Goal: Register for event/course

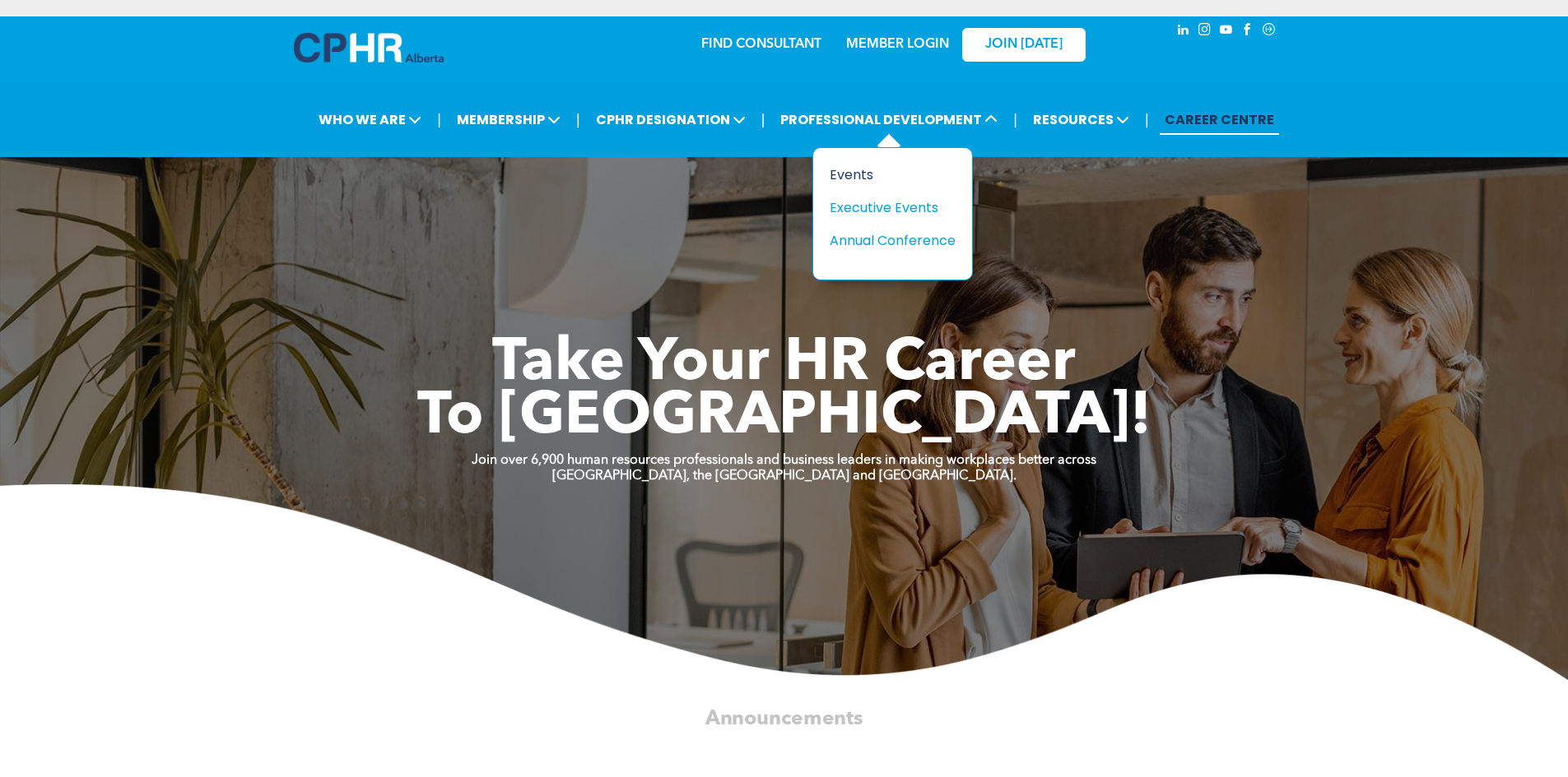
click at [858, 178] on div "Events" at bounding box center [886, 174] width 114 height 20
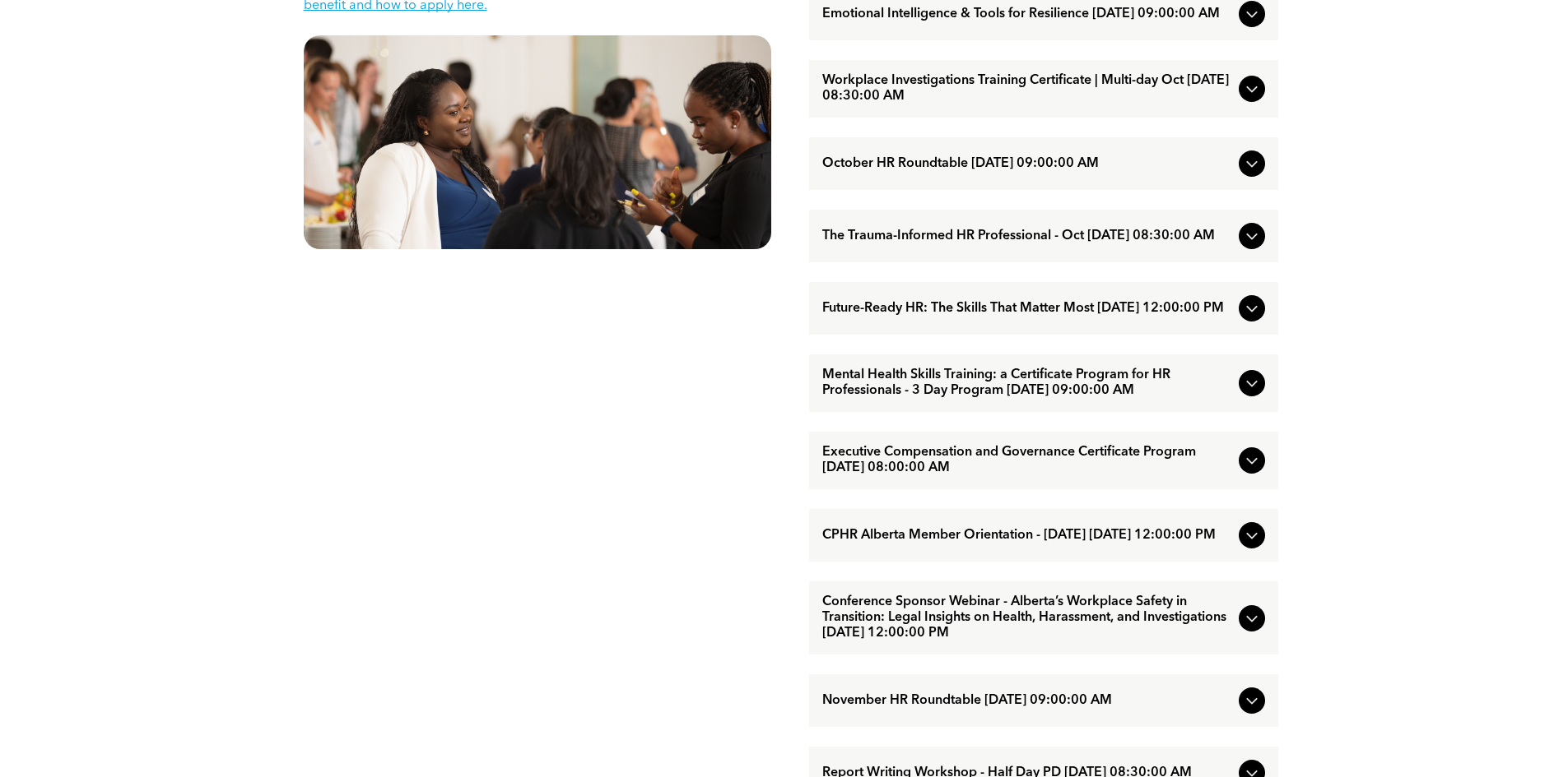
scroll to position [1786, 0]
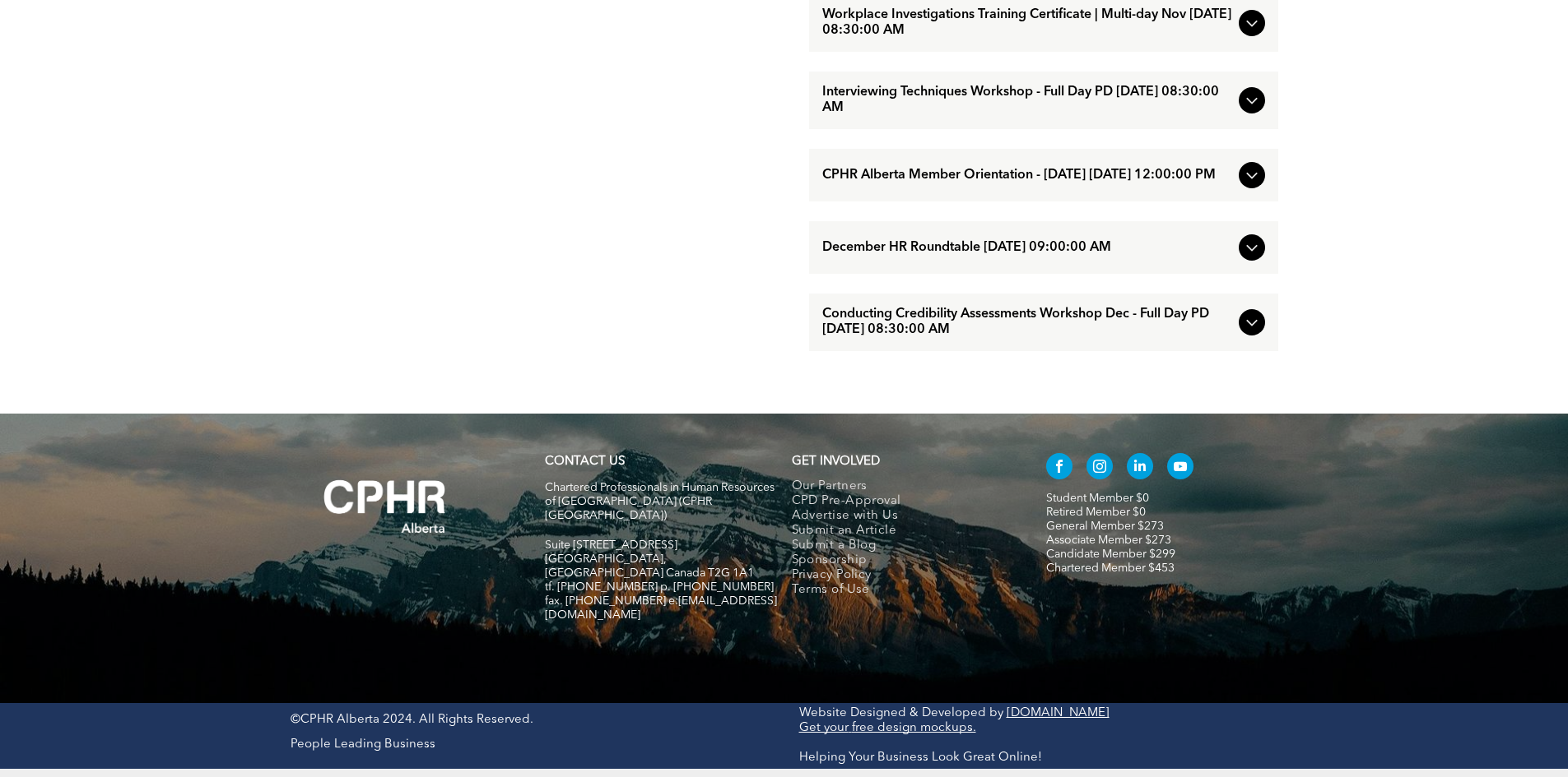
drag, startPoint x: 1411, startPoint y: 409, endPoint x: 1380, endPoint y: 721, distance: 313.5
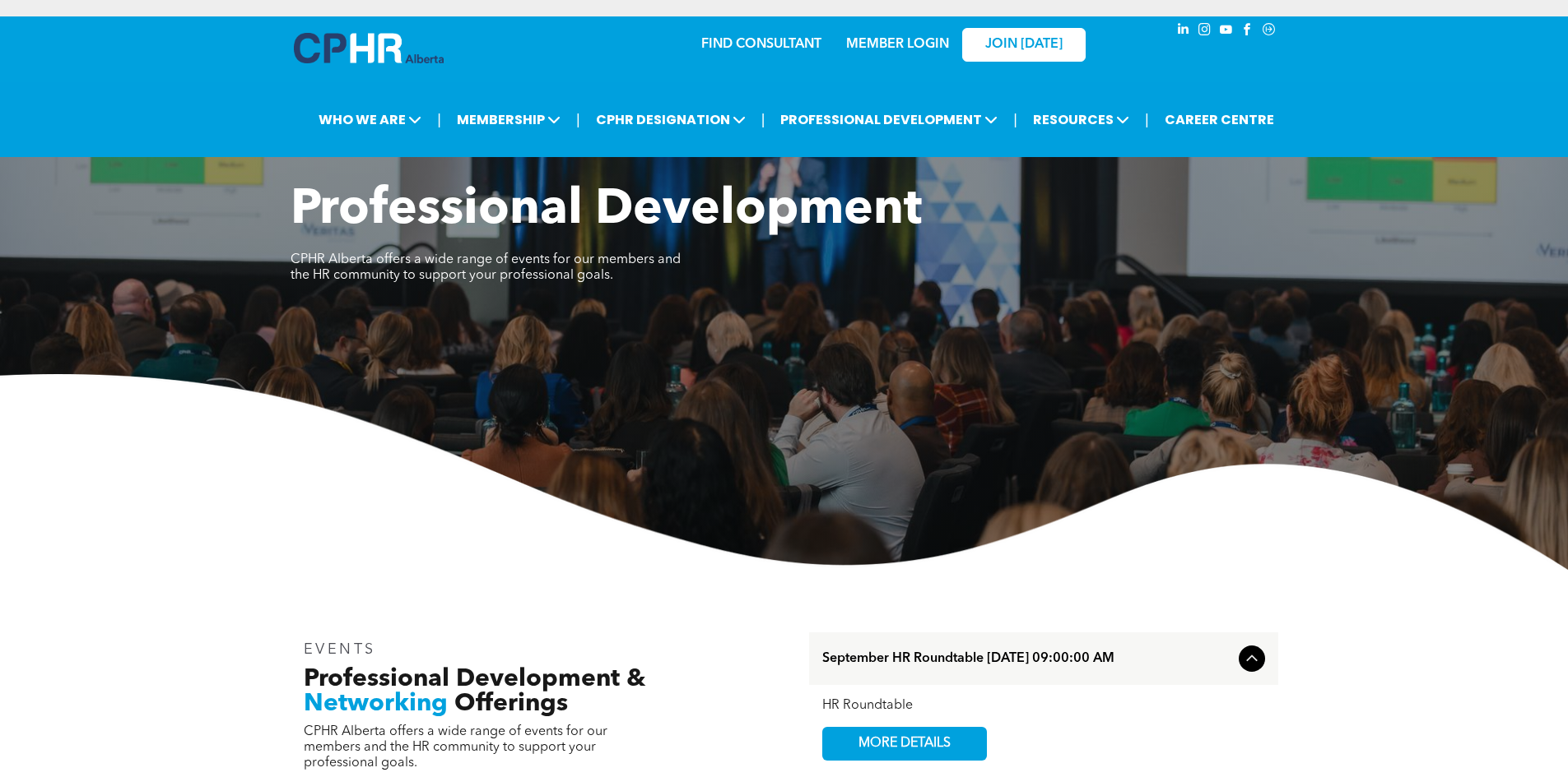
drag, startPoint x: 1346, startPoint y: 363, endPoint x: 1306, endPoint y: 149, distance: 217.7
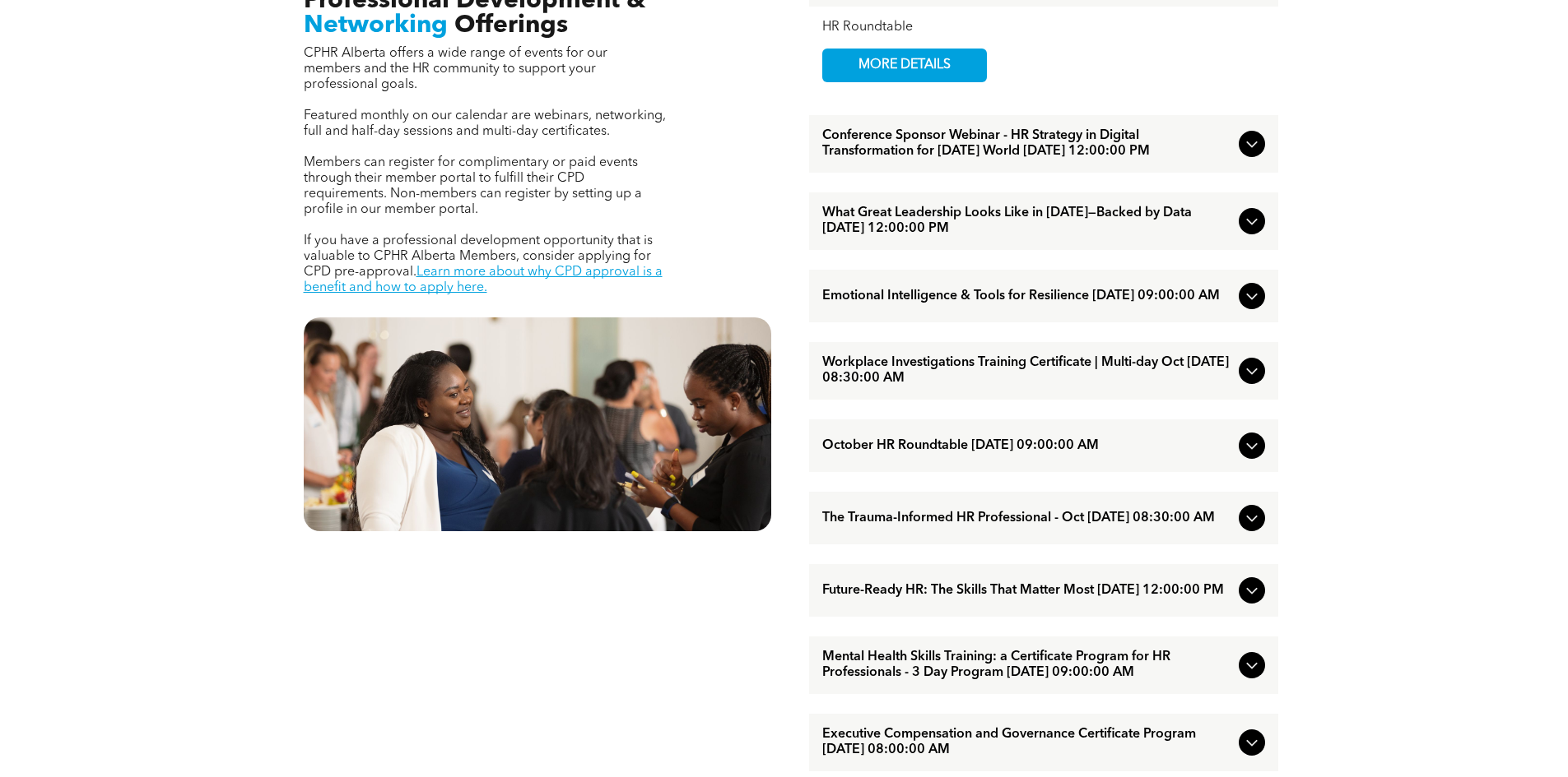
scroll to position [741, 0]
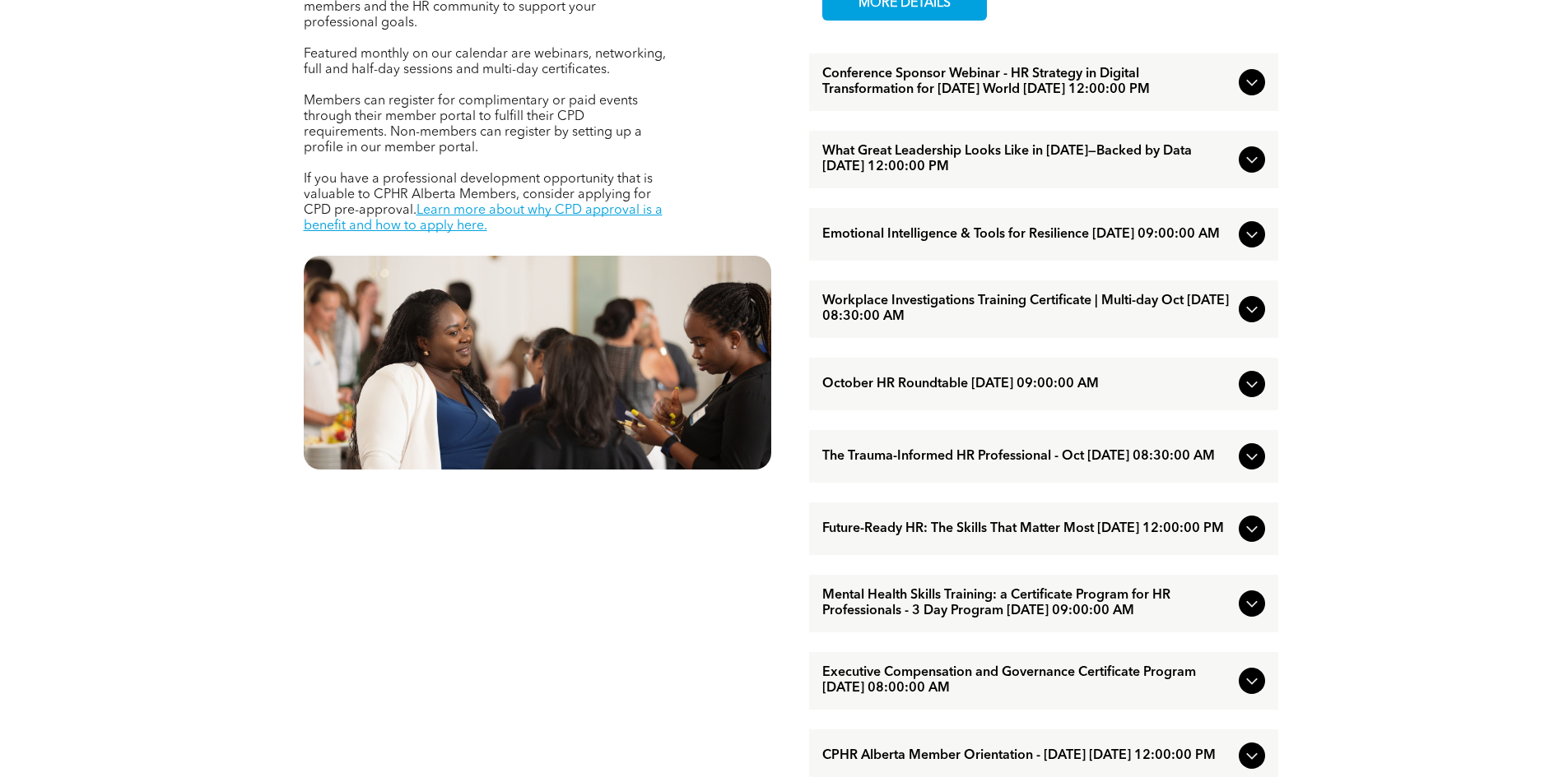
click at [1260, 244] on icon at bounding box center [1251, 234] width 19 height 19
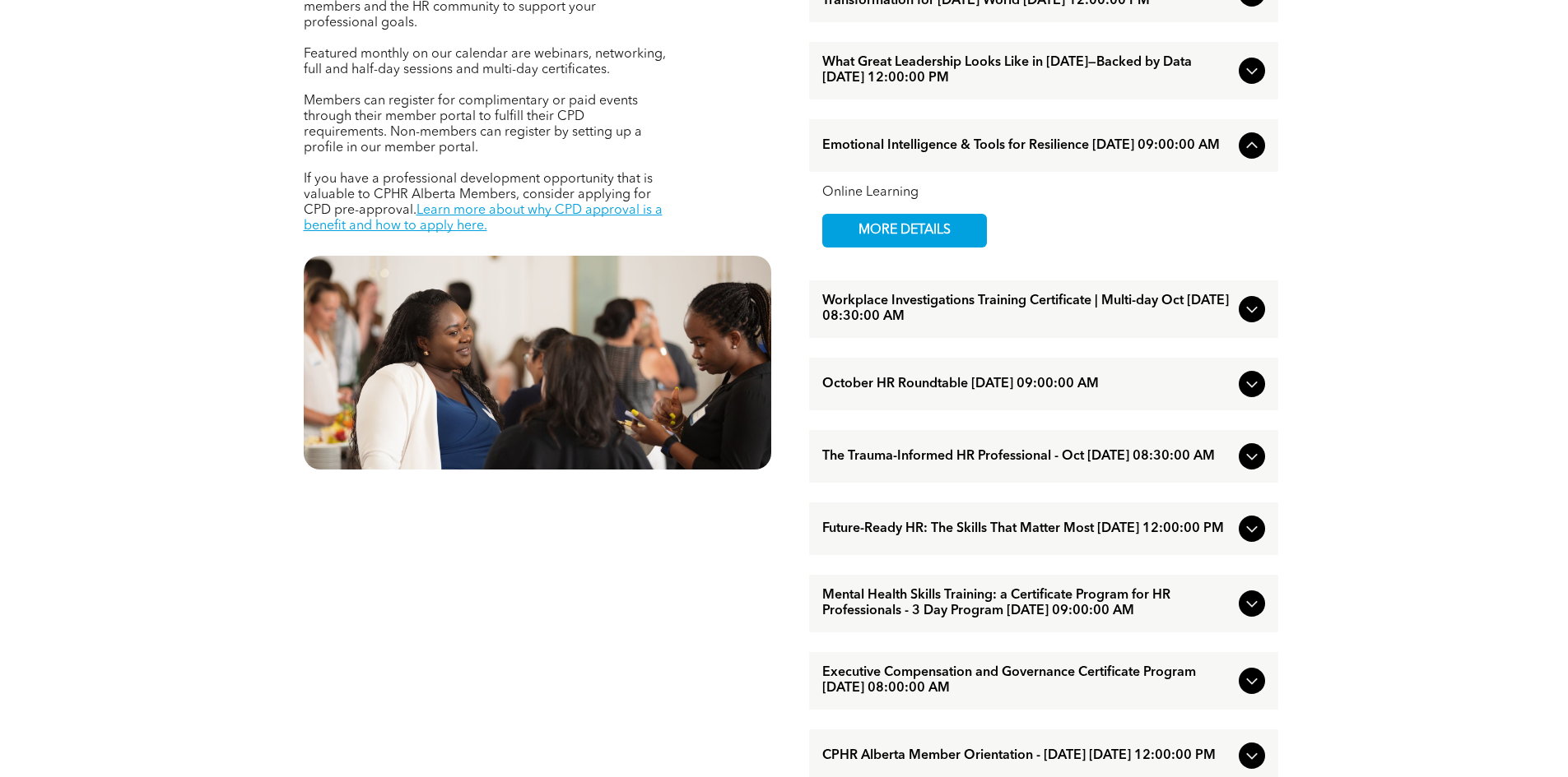
click at [1240, 153] on div "Emotional Intelligence & Tools for Resilience [DATE] 09:00:00 AM" at bounding box center [1043, 146] width 469 height 53
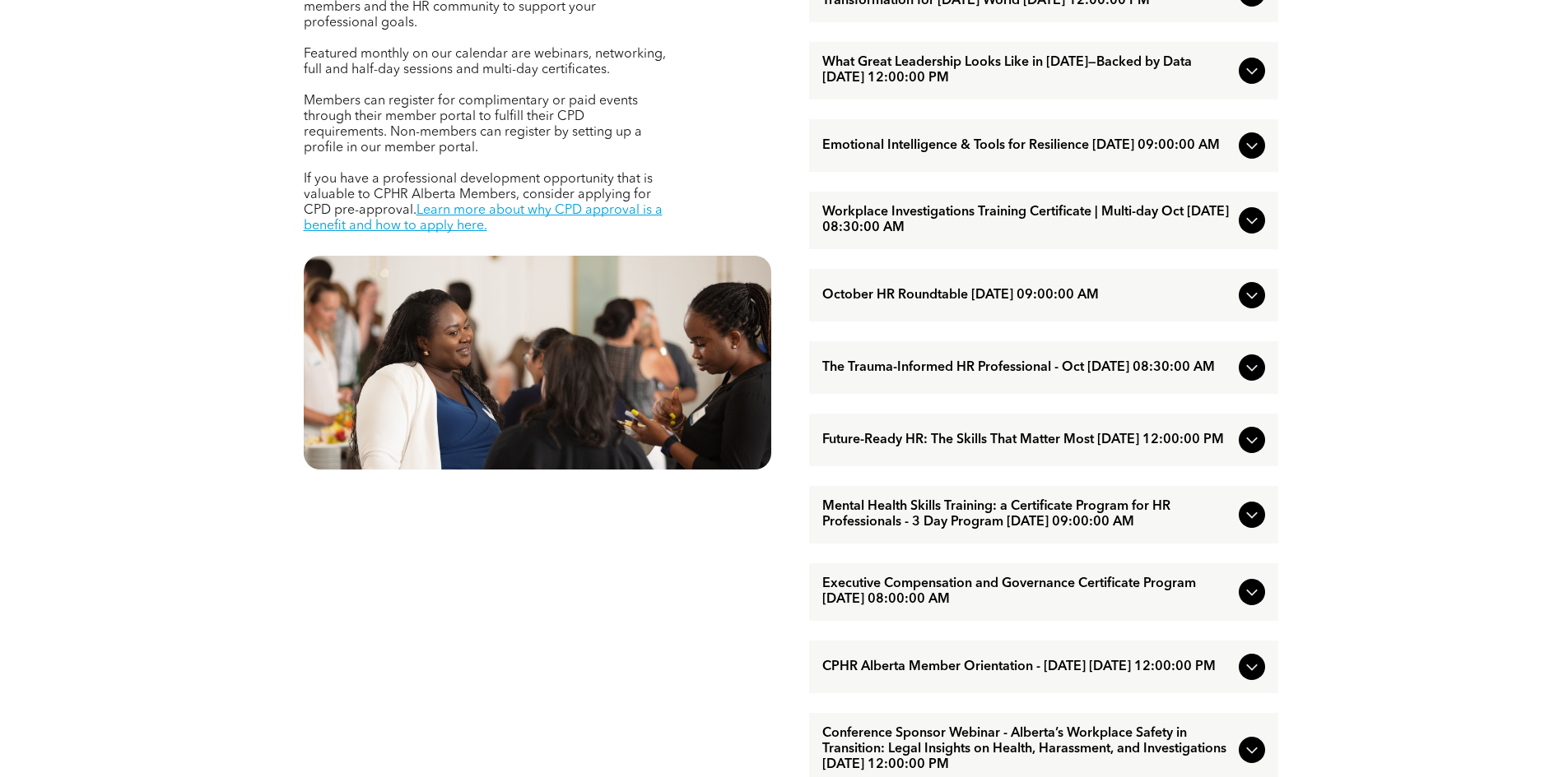
click at [1242, 81] on icon at bounding box center [1251, 70] width 19 height 19
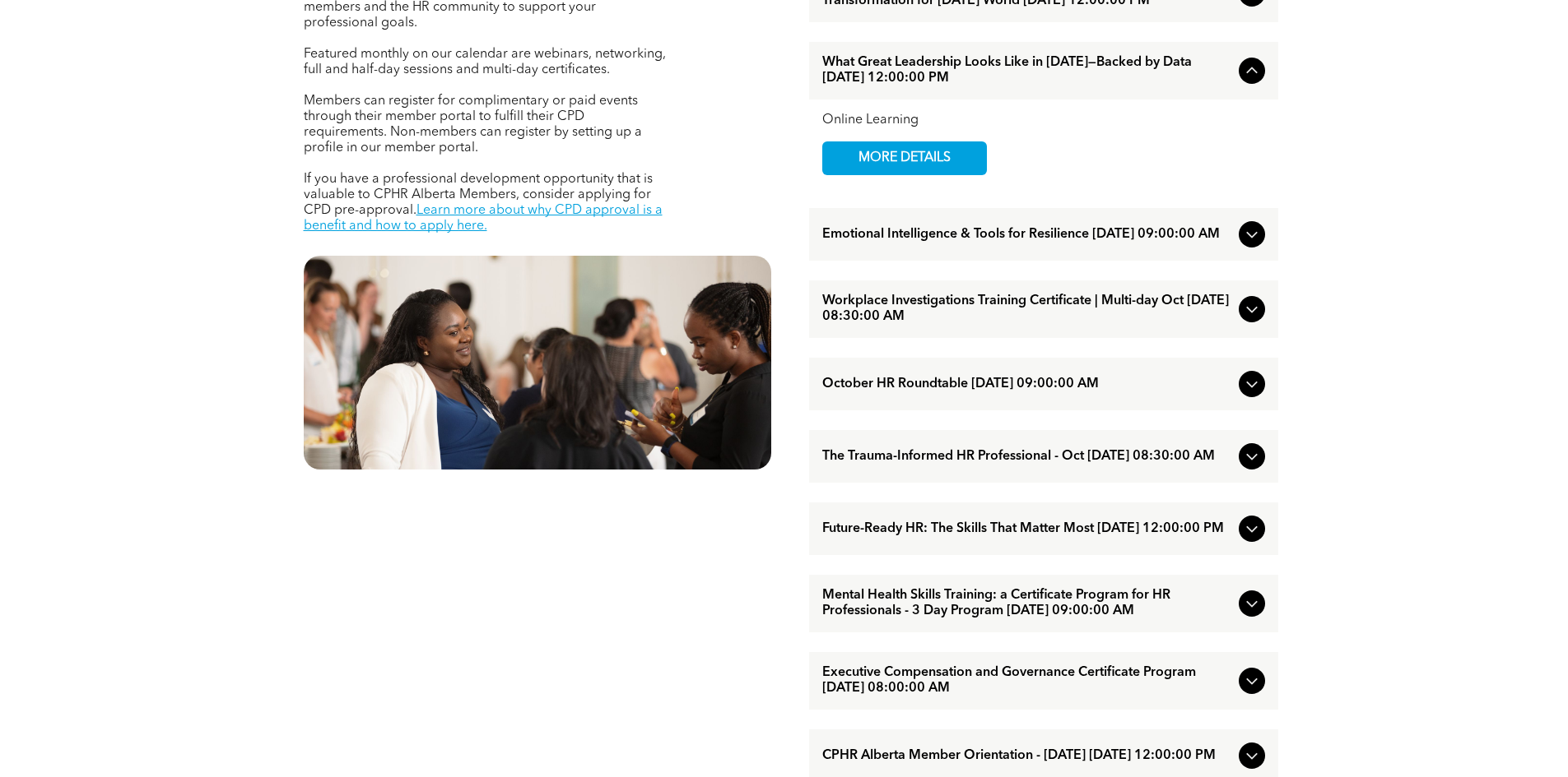
click at [1242, 81] on icon at bounding box center [1251, 70] width 19 height 19
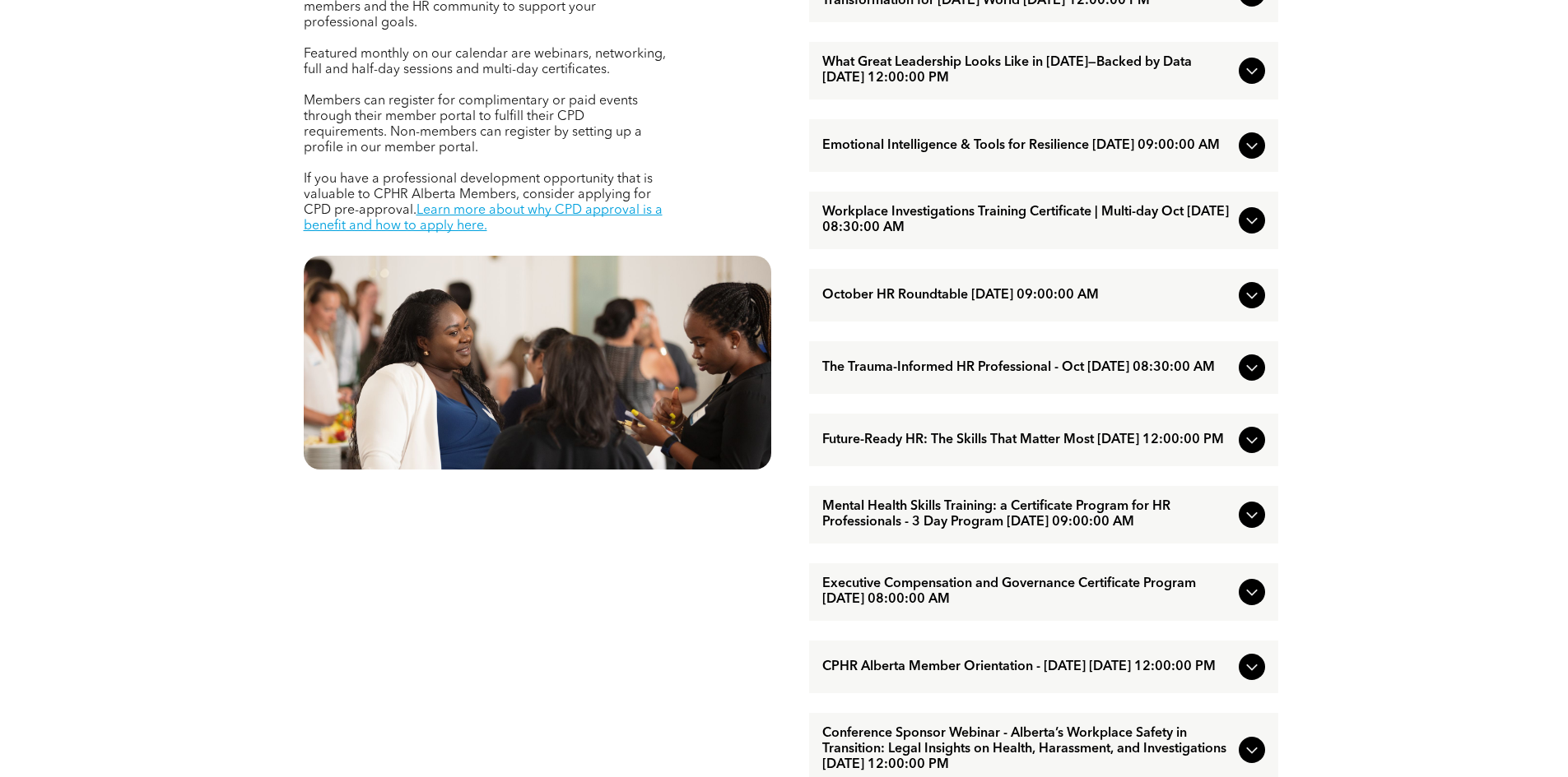
click at [1249, 231] on icon at bounding box center [1251, 220] width 19 height 19
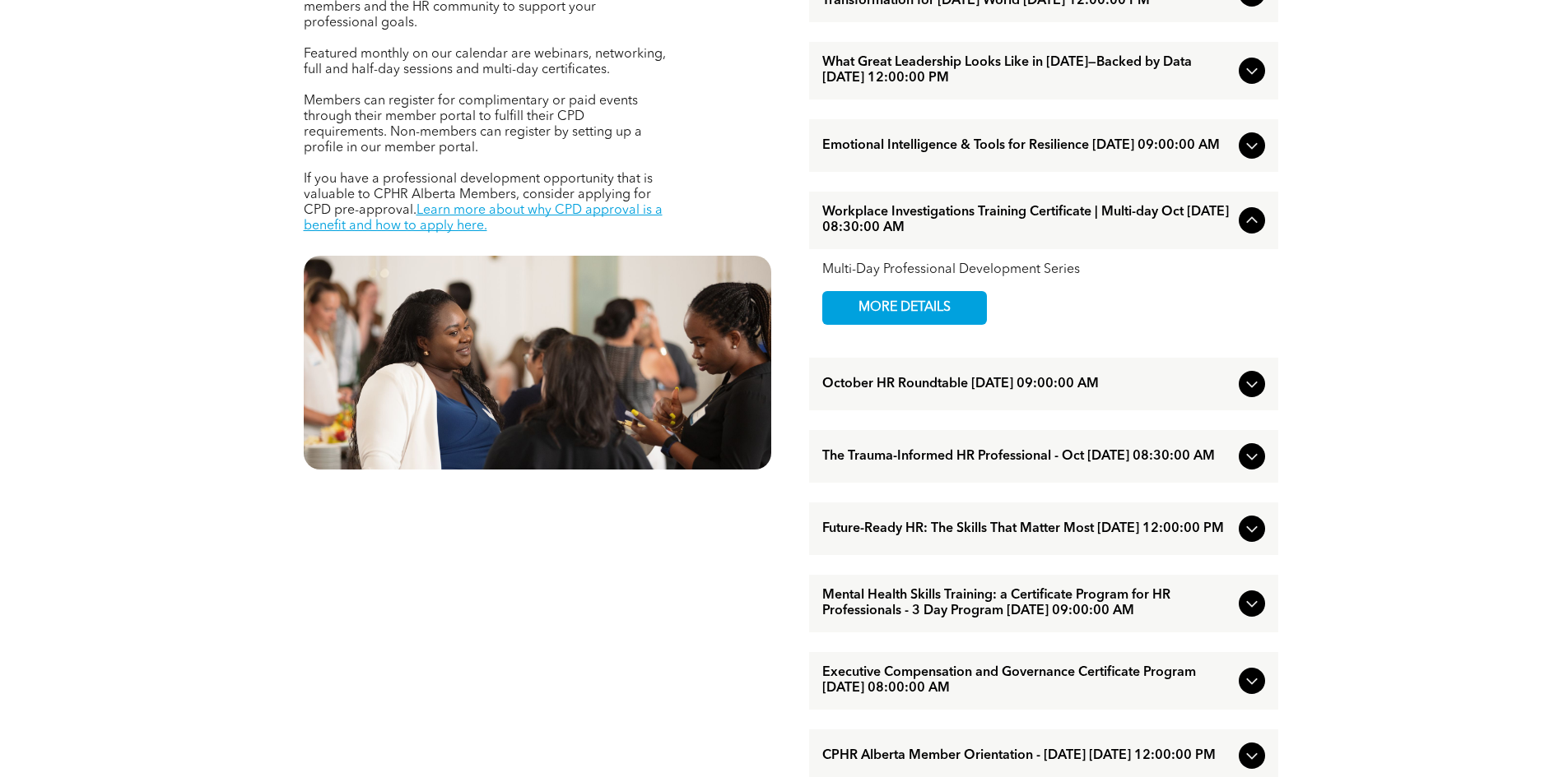
click at [1249, 231] on icon at bounding box center [1251, 220] width 19 height 19
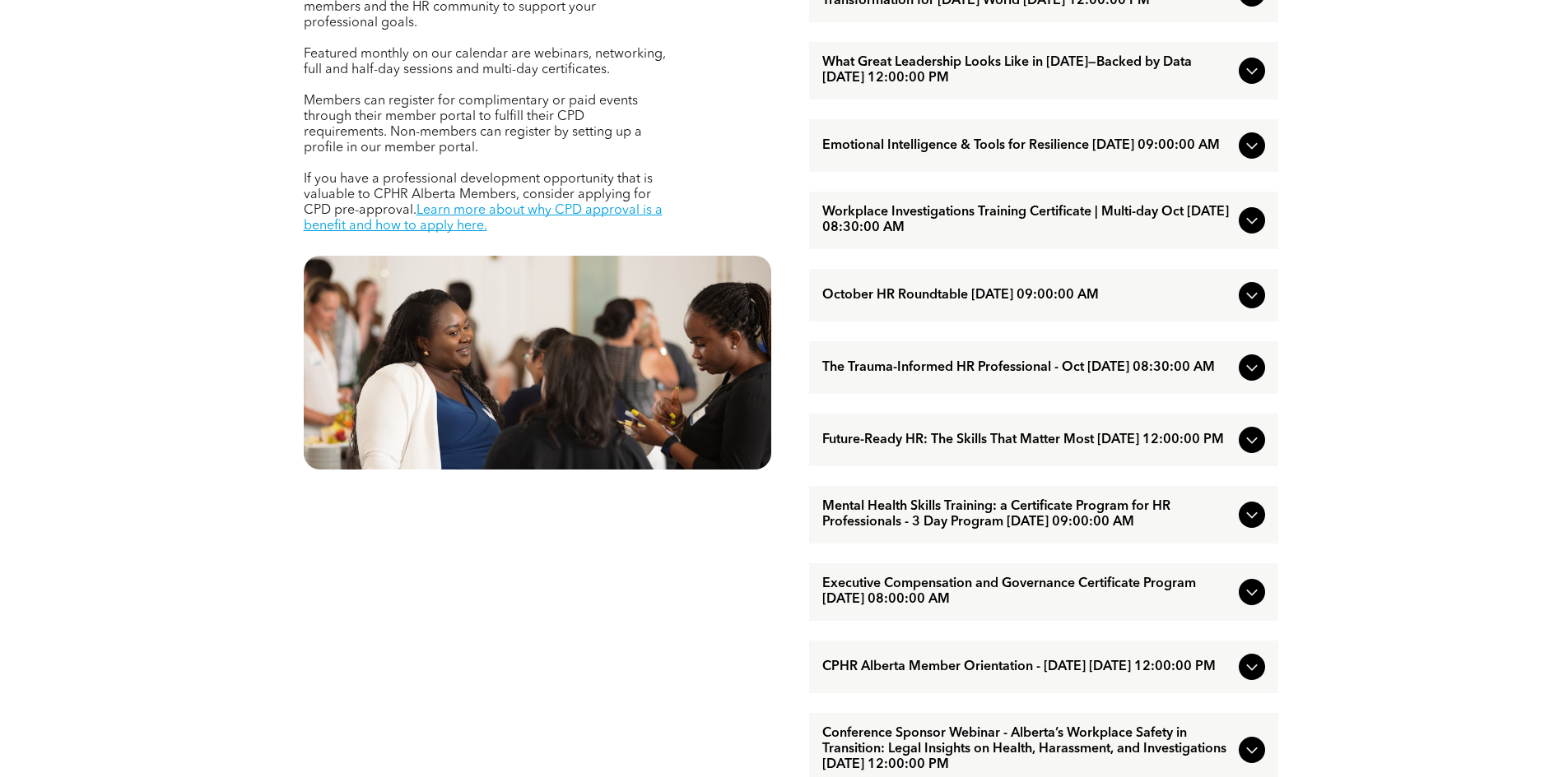
click at [1249, 231] on icon at bounding box center [1251, 220] width 19 height 19
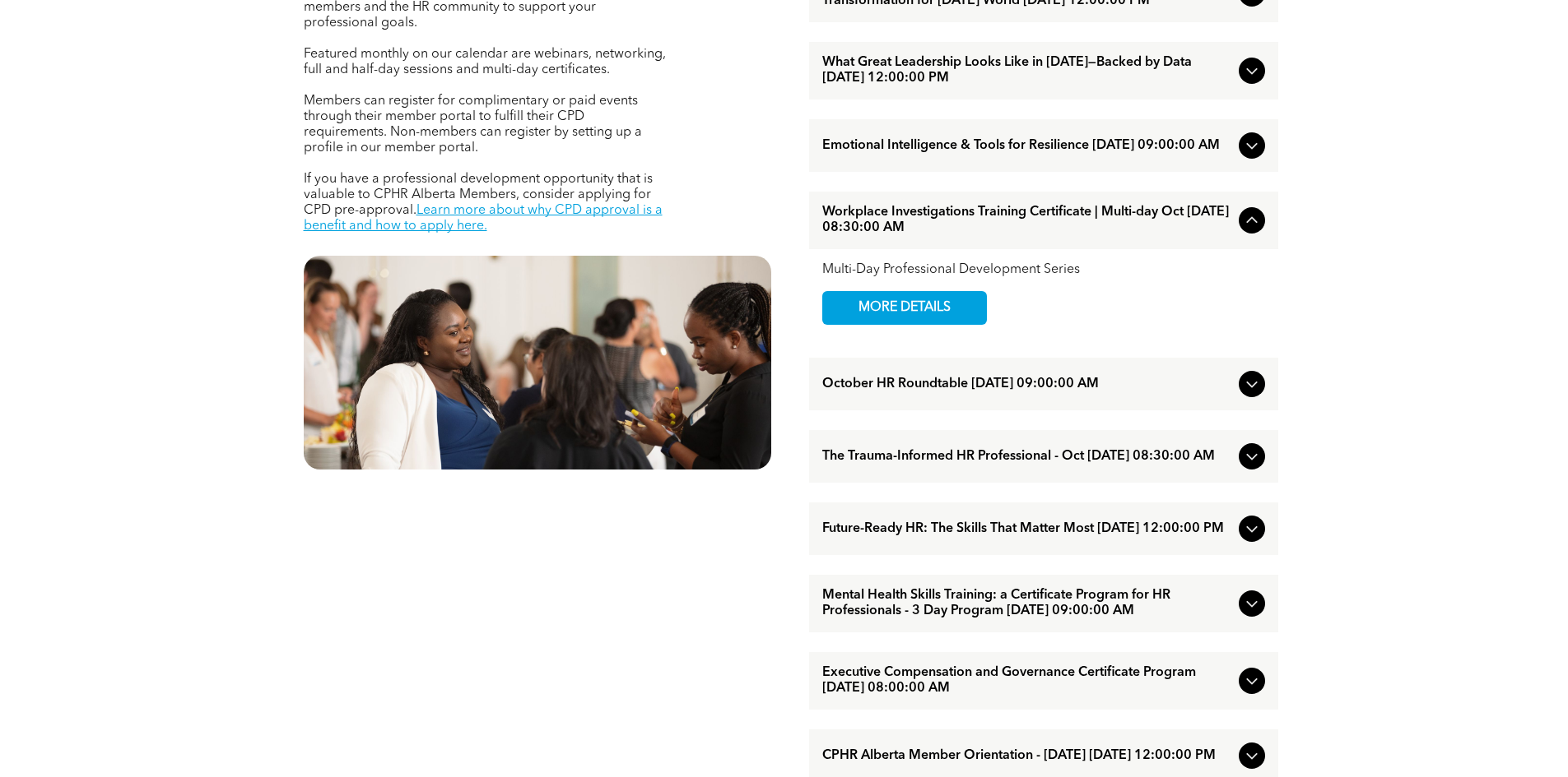
click at [1249, 231] on icon at bounding box center [1251, 220] width 19 height 19
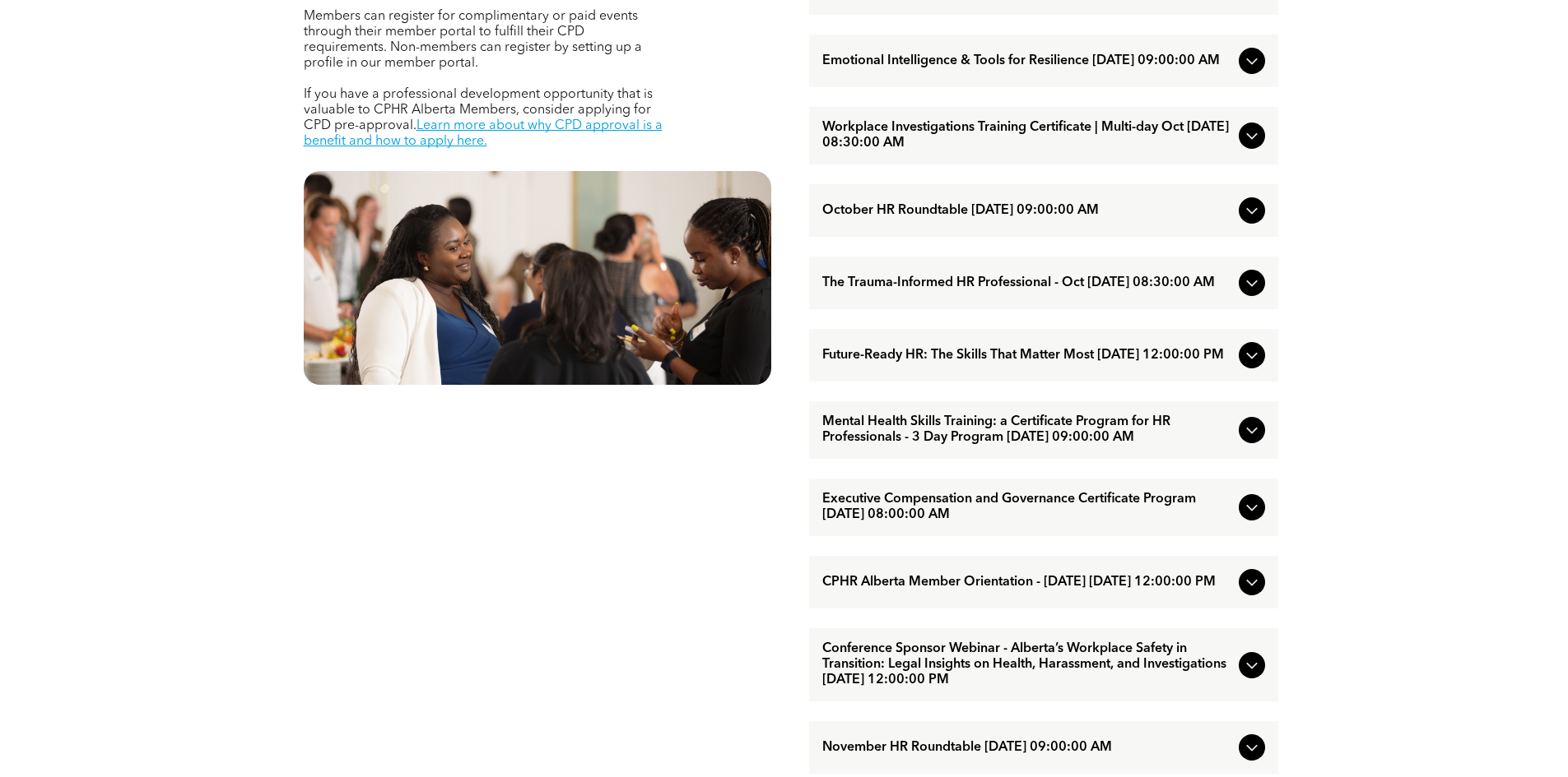
scroll to position [905, 0]
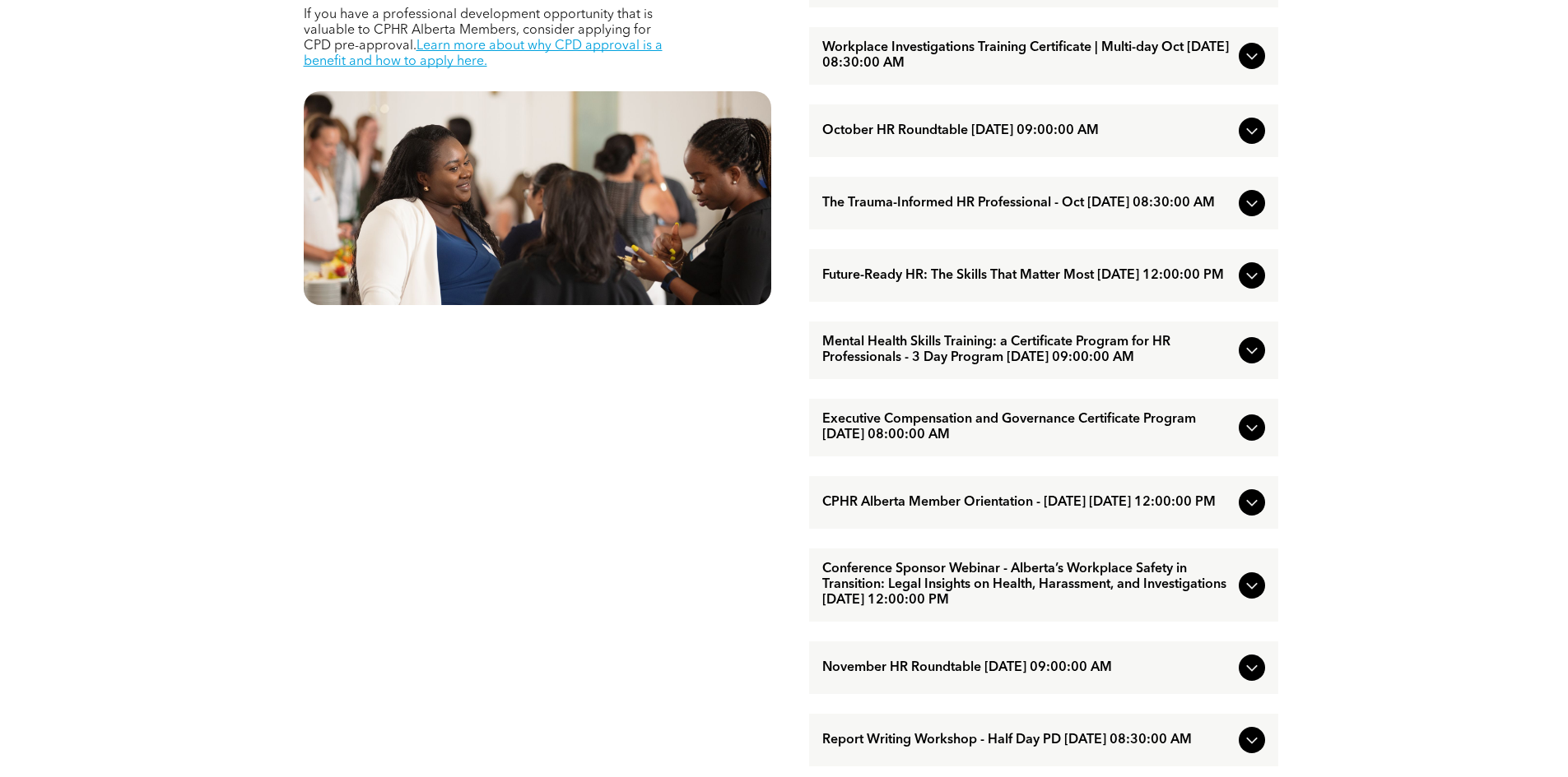
click at [1207, 139] on span "October HR Roundtable [DATE] 09:00:00 AM" at bounding box center [1027, 131] width 410 height 16
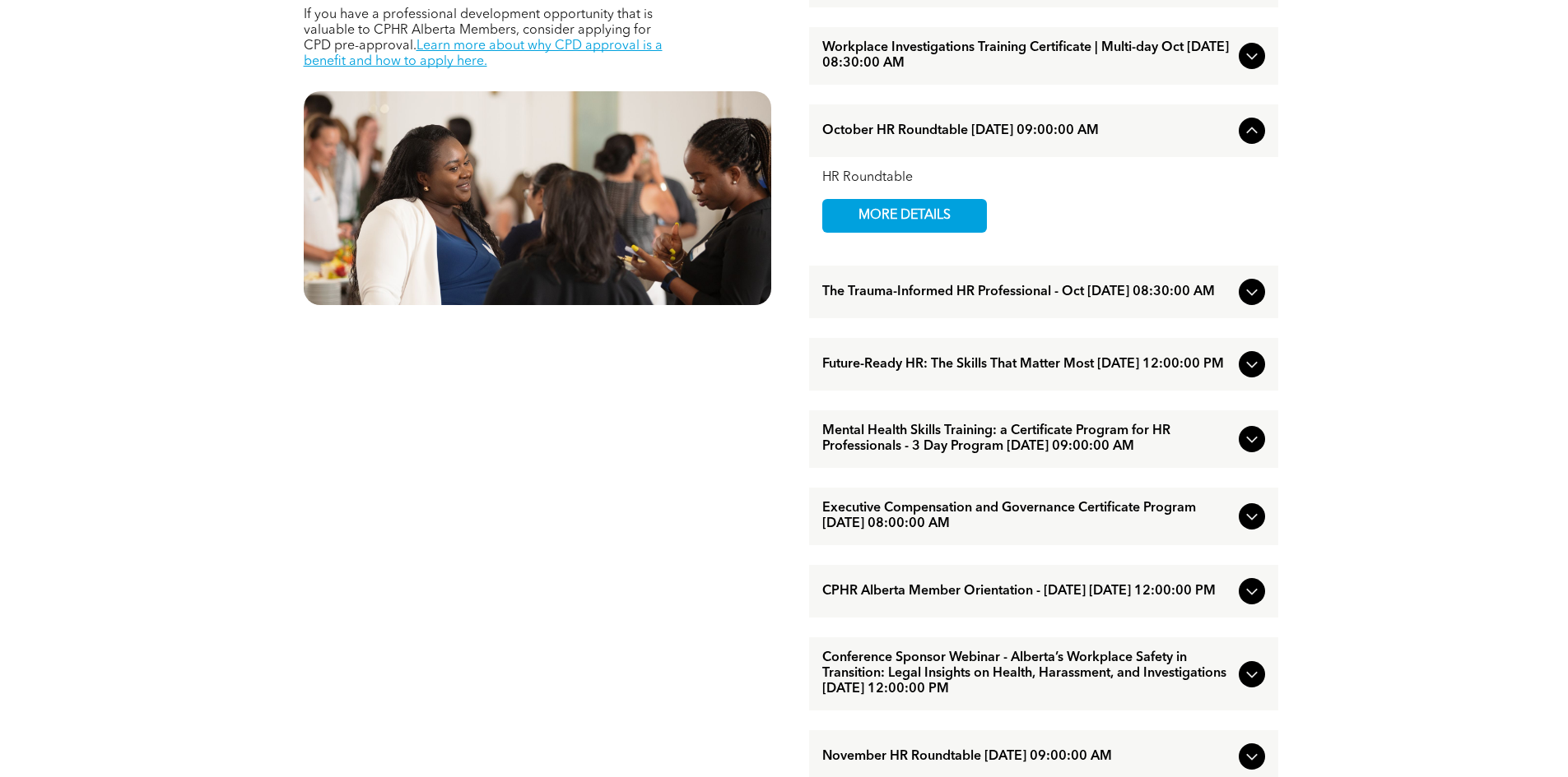
click at [1207, 139] on span "October HR Roundtable [DATE] 09:00:00 AM" at bounding box center [1027, 131] width 410 height 16
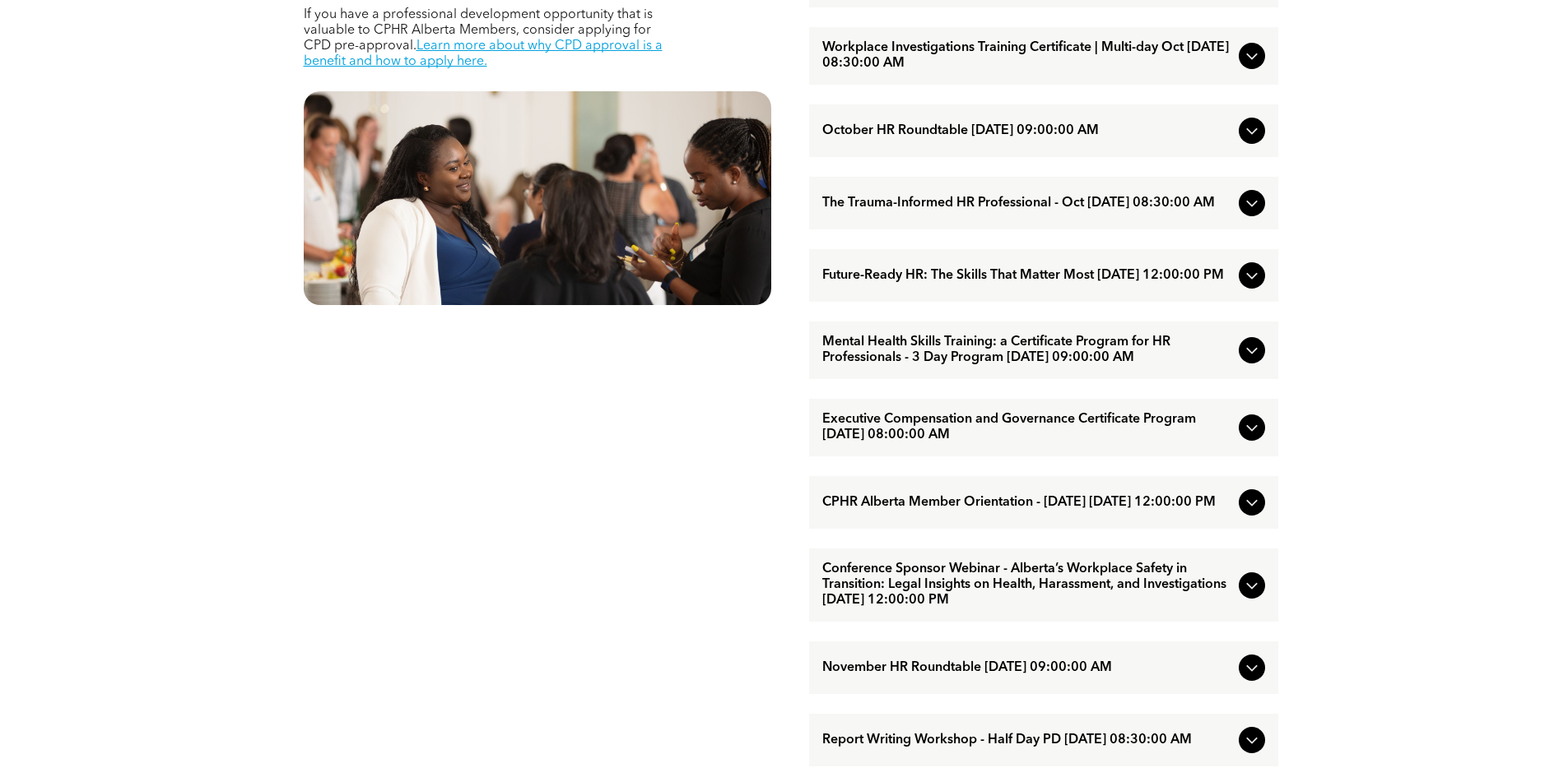
click at [1221, 211] on span "The Trauma-Informed HR Professional - Oct [DATE] 08:30:00 AM" at bounding box center [1027, 204] width 410 height 16
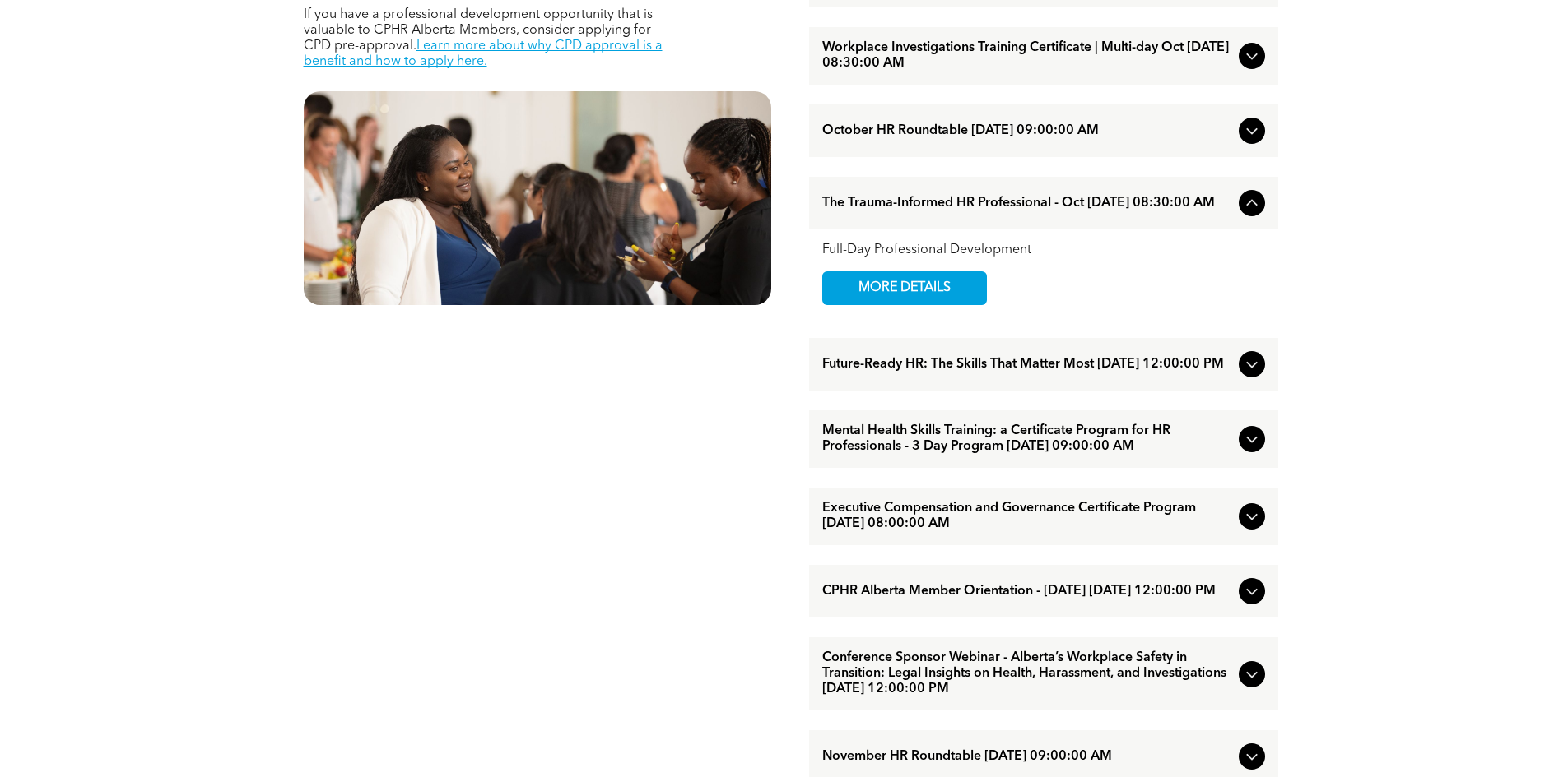
click at [1245, 213] on icon at bounding box center [1251, 203] width 19 height 19
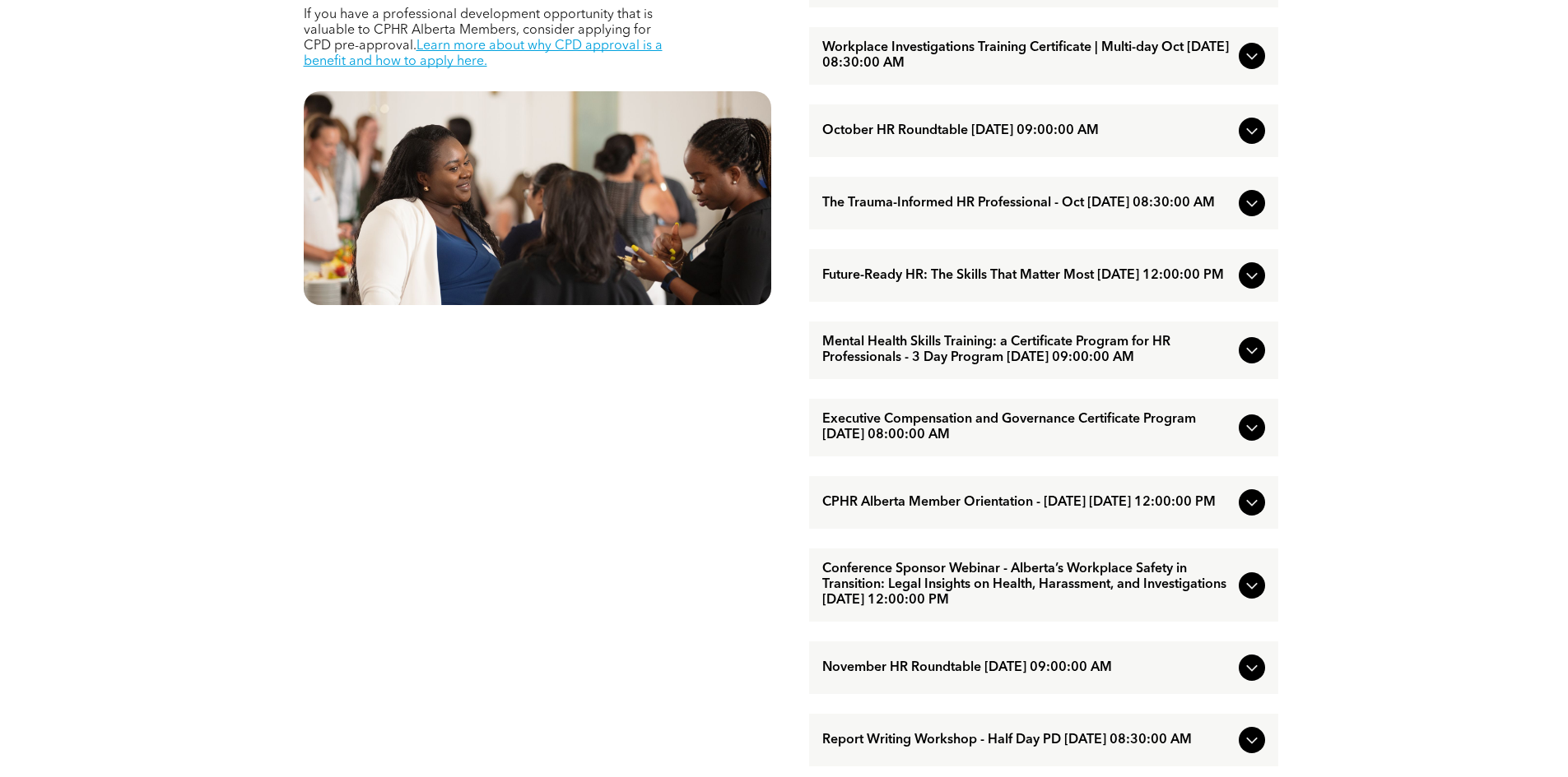
scroll to position [0, 0]
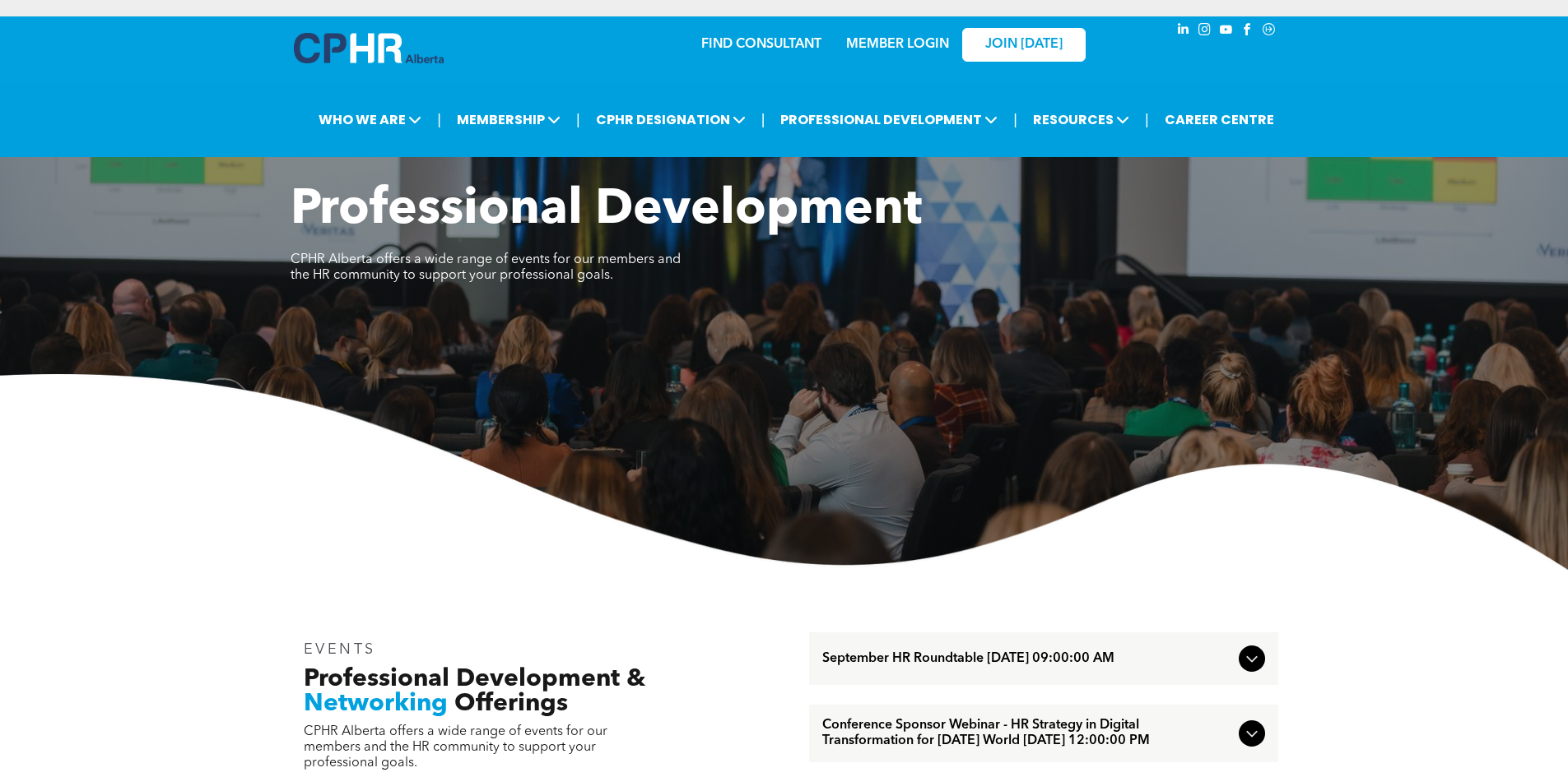
drag, startPoint x: 1364, startPoint y: 427, endPoint x: 1219, endPoint y: 5, distance: 446.2
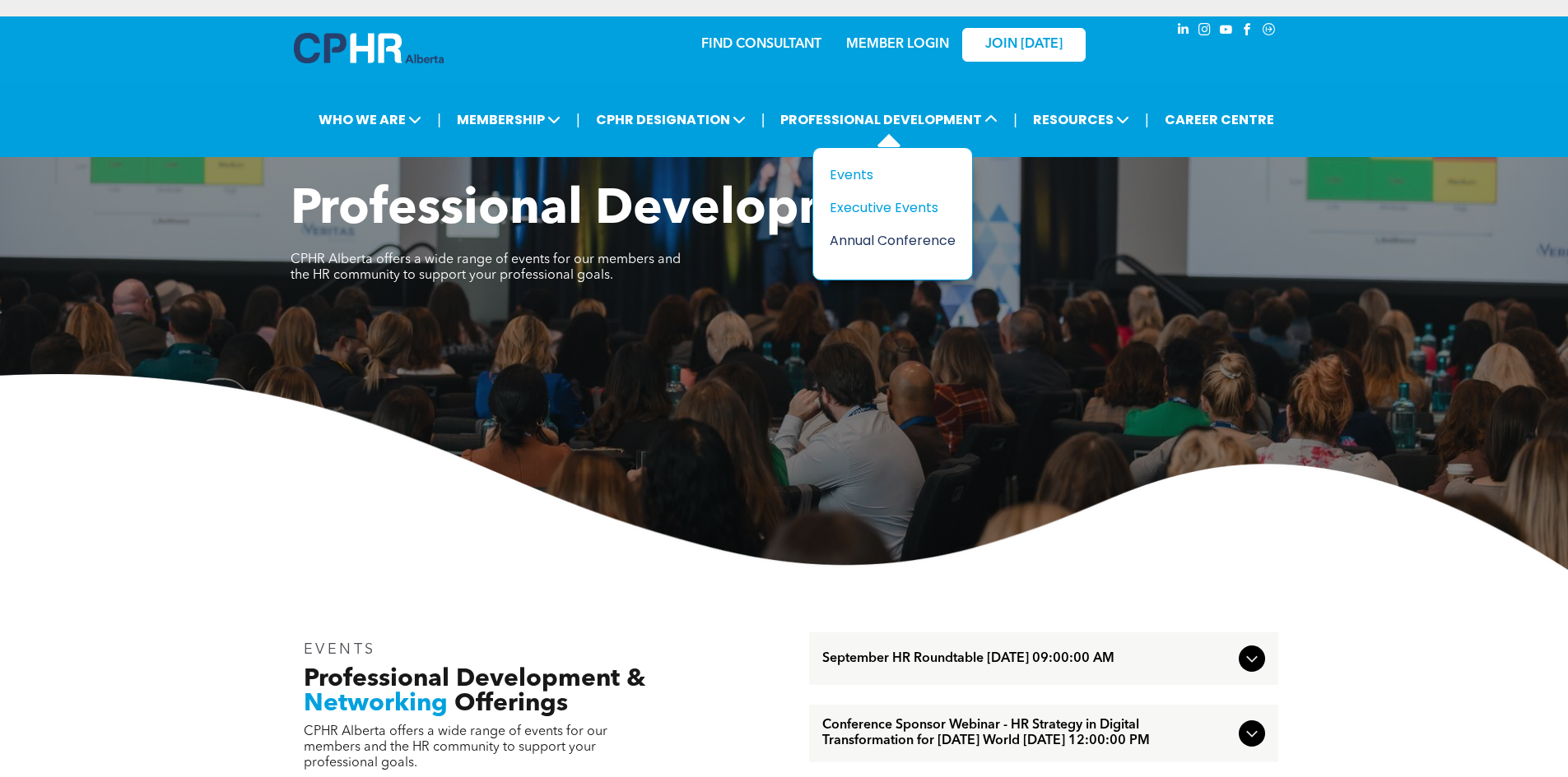
click at [921, 237] on div "Annual Conference" at bounding box center [886, 241] width 114 height 20
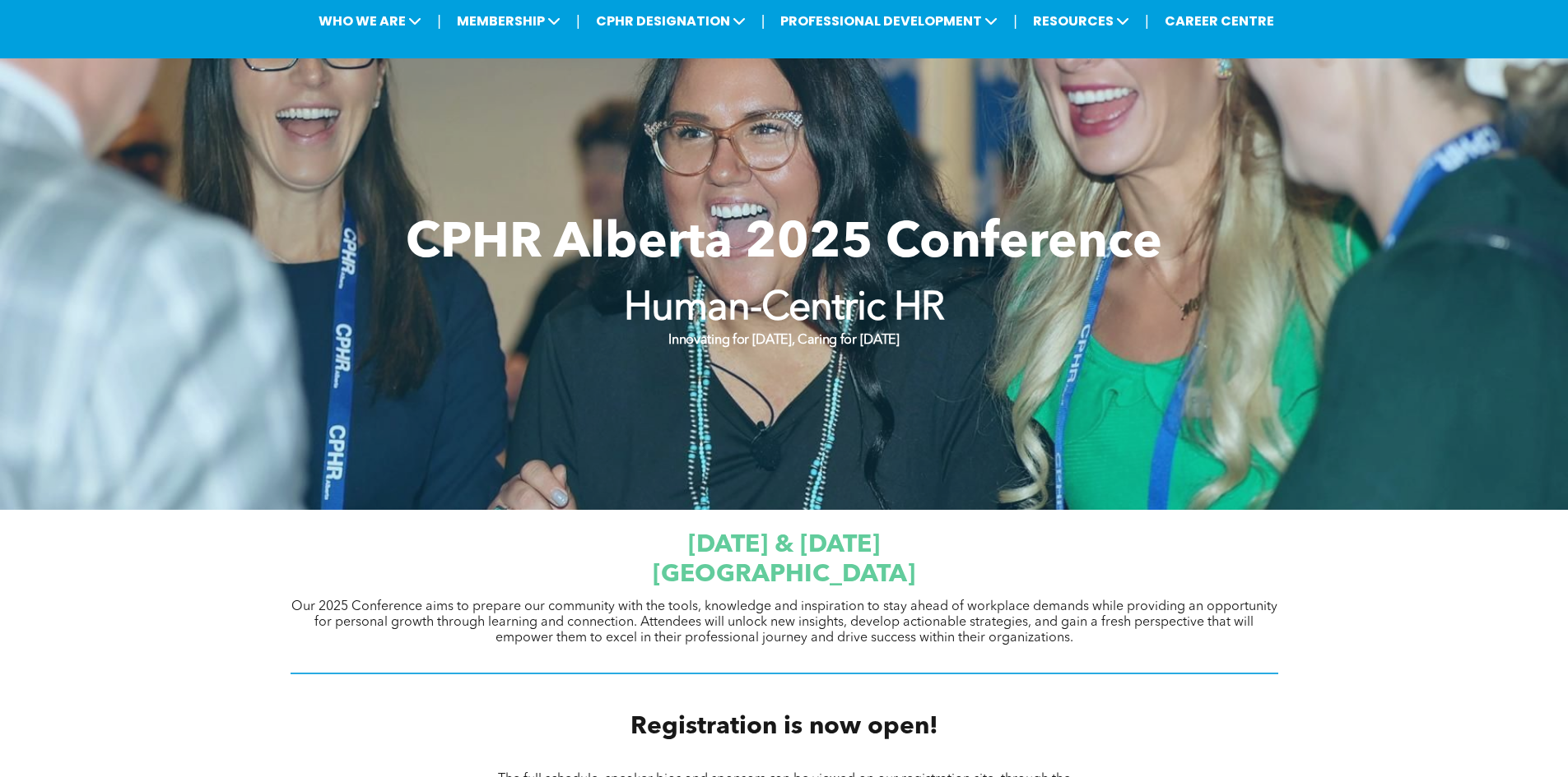
scroll to position [412, 0]
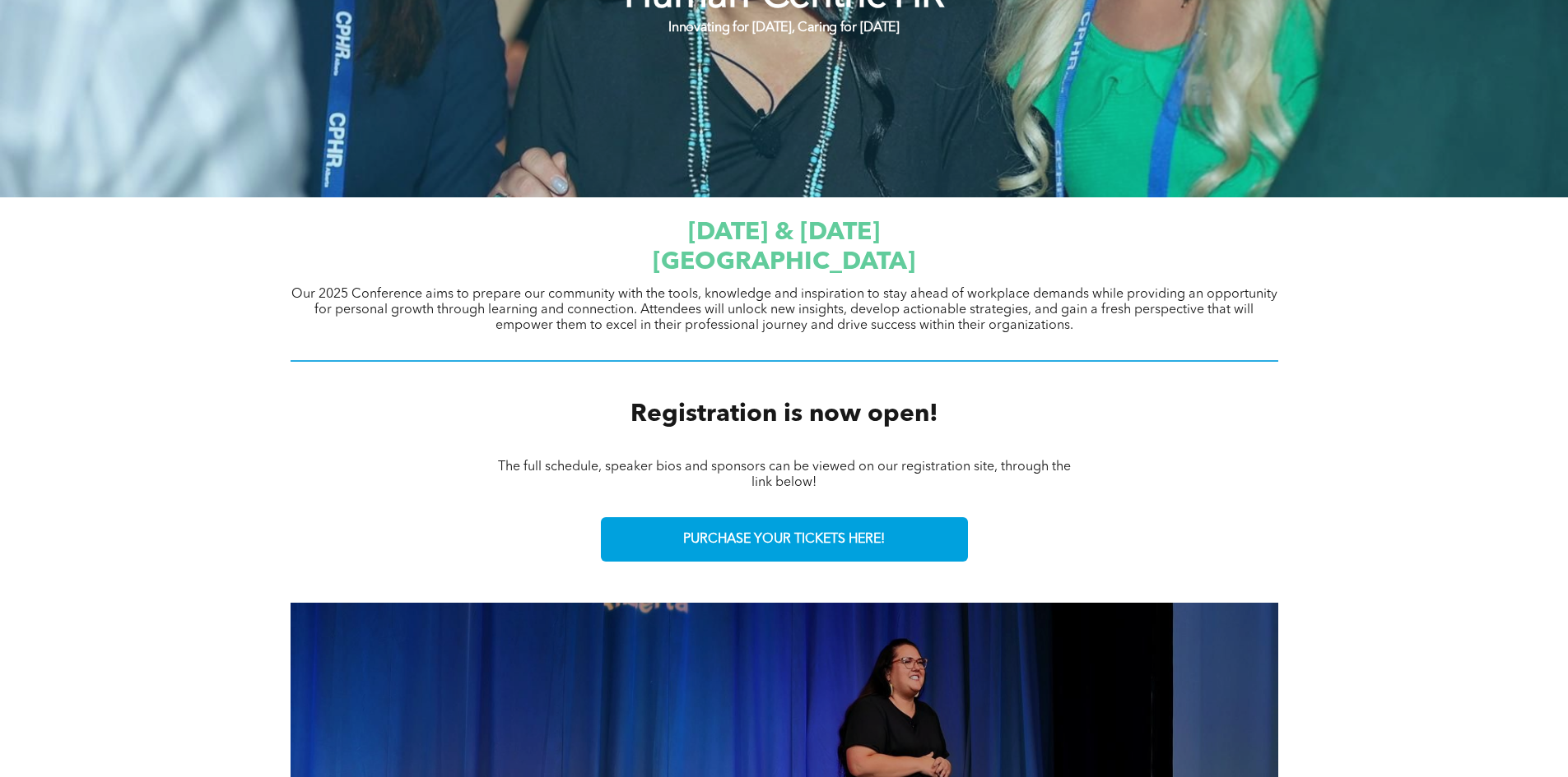
drag, startPoint x: 547, startPoint y: 236, endPoint x: 1237, endPoint y: 327, distance: 696.0
click at [1237, 327] on div "[DATE] & [DATE] [GEOGRAPHIC_DATA] Our 2025 Conference aims to prepare our commu…" at bounding box center [784, 290] width 988 height 162
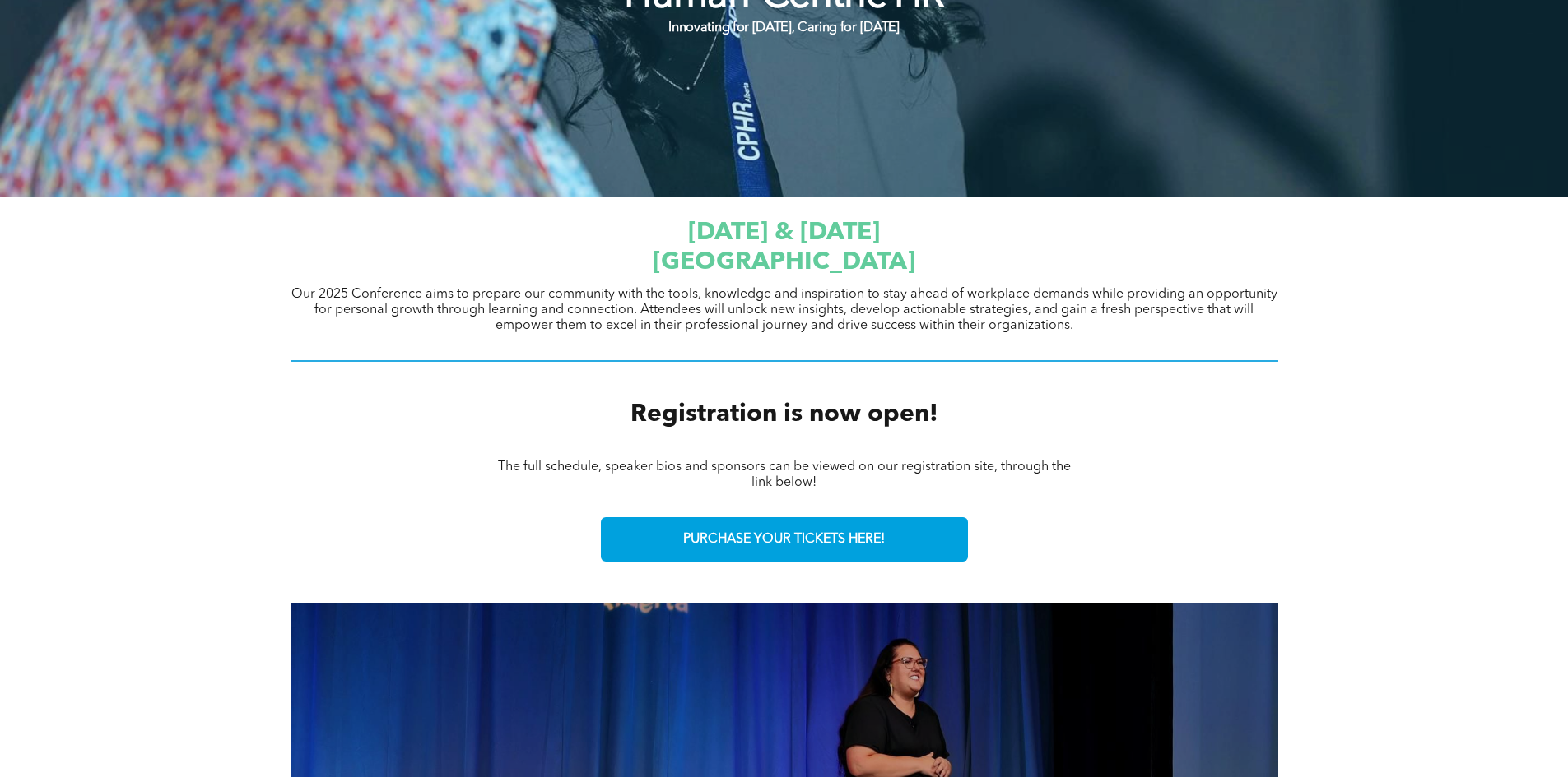
click at [350, 371] on div at bounding box center [784, 361] width 988 height 19
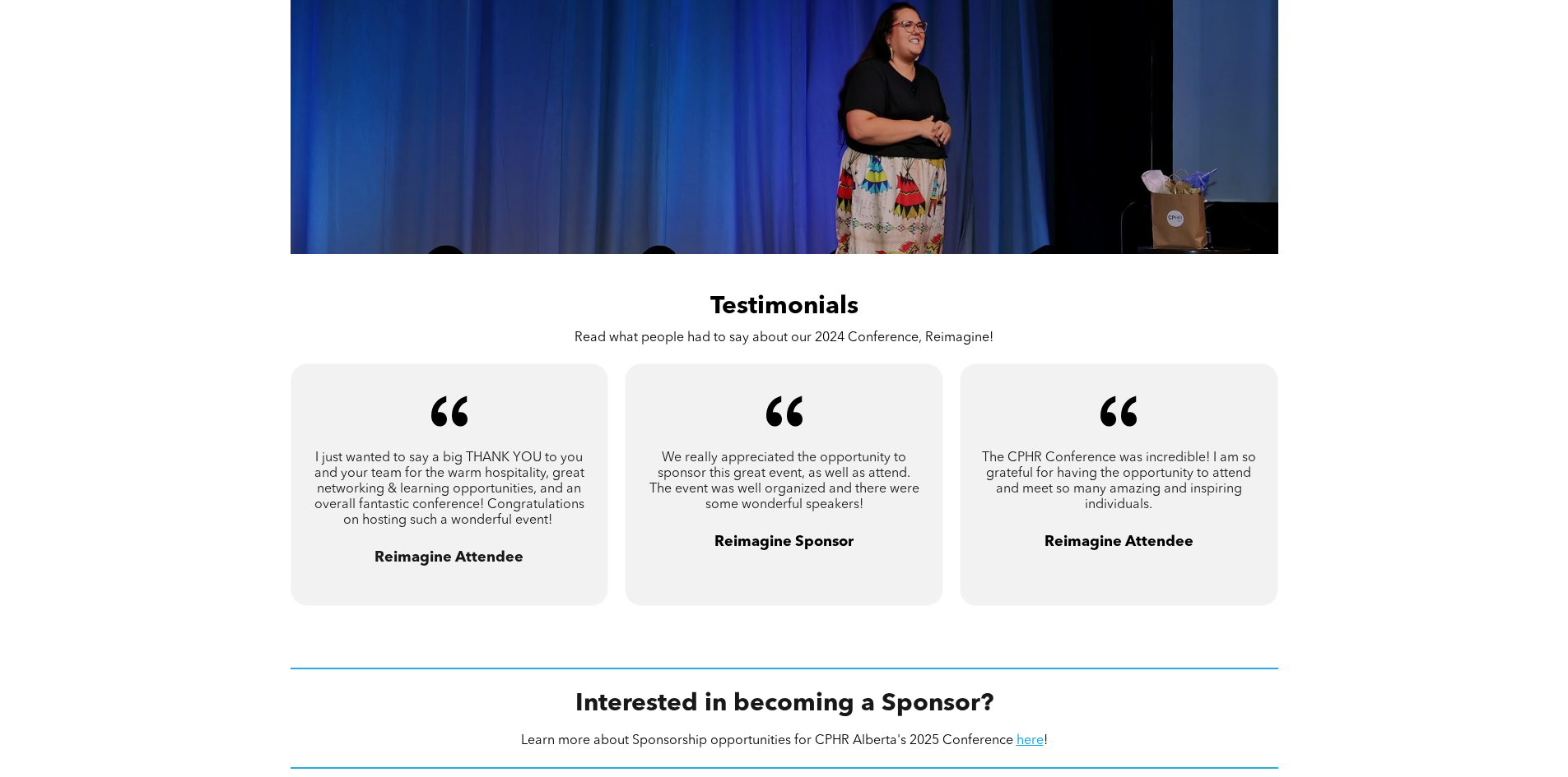
scroll to position [1069, 0]
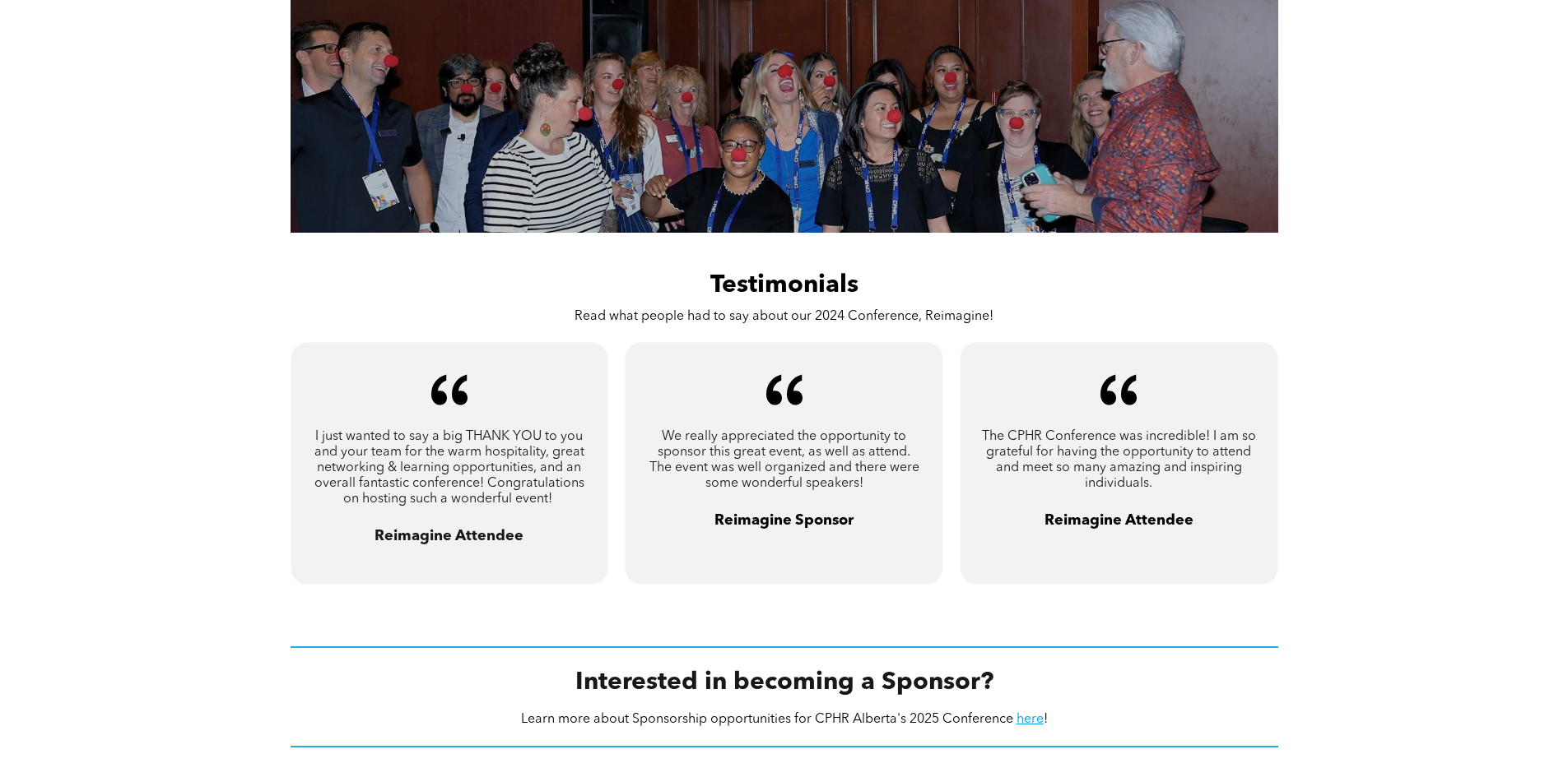
click at [1443, 227] on div "Slide title Write your caption here Button Slide title Write your caption here …" at bounding box center [784, 88] width 1568 height 312
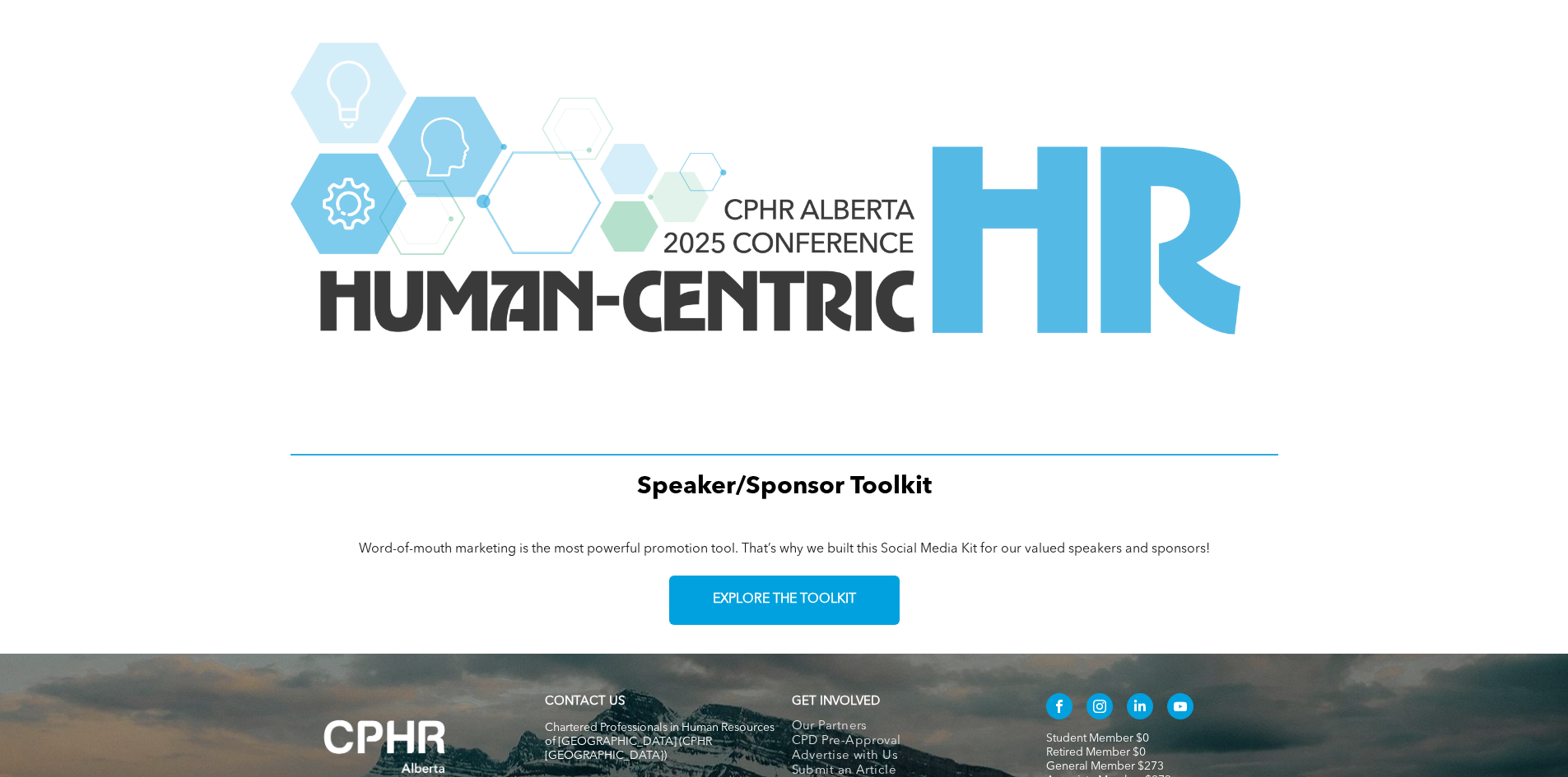
scroll to position [0, 0]
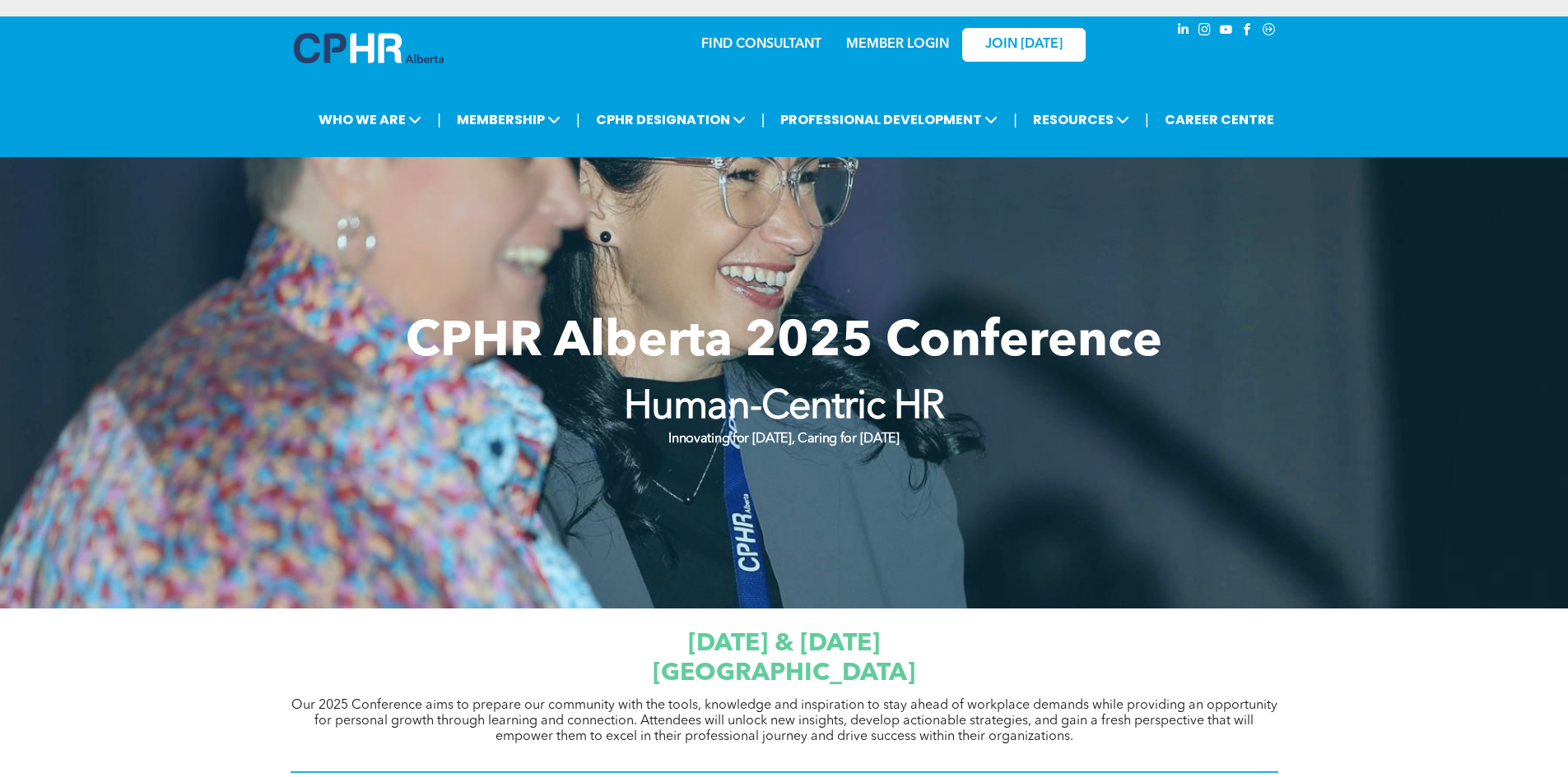
drag, startPoint x: 1312, startPoint y: 646, endPoint x: 1251, endPoint y: 301, distance: 350.4
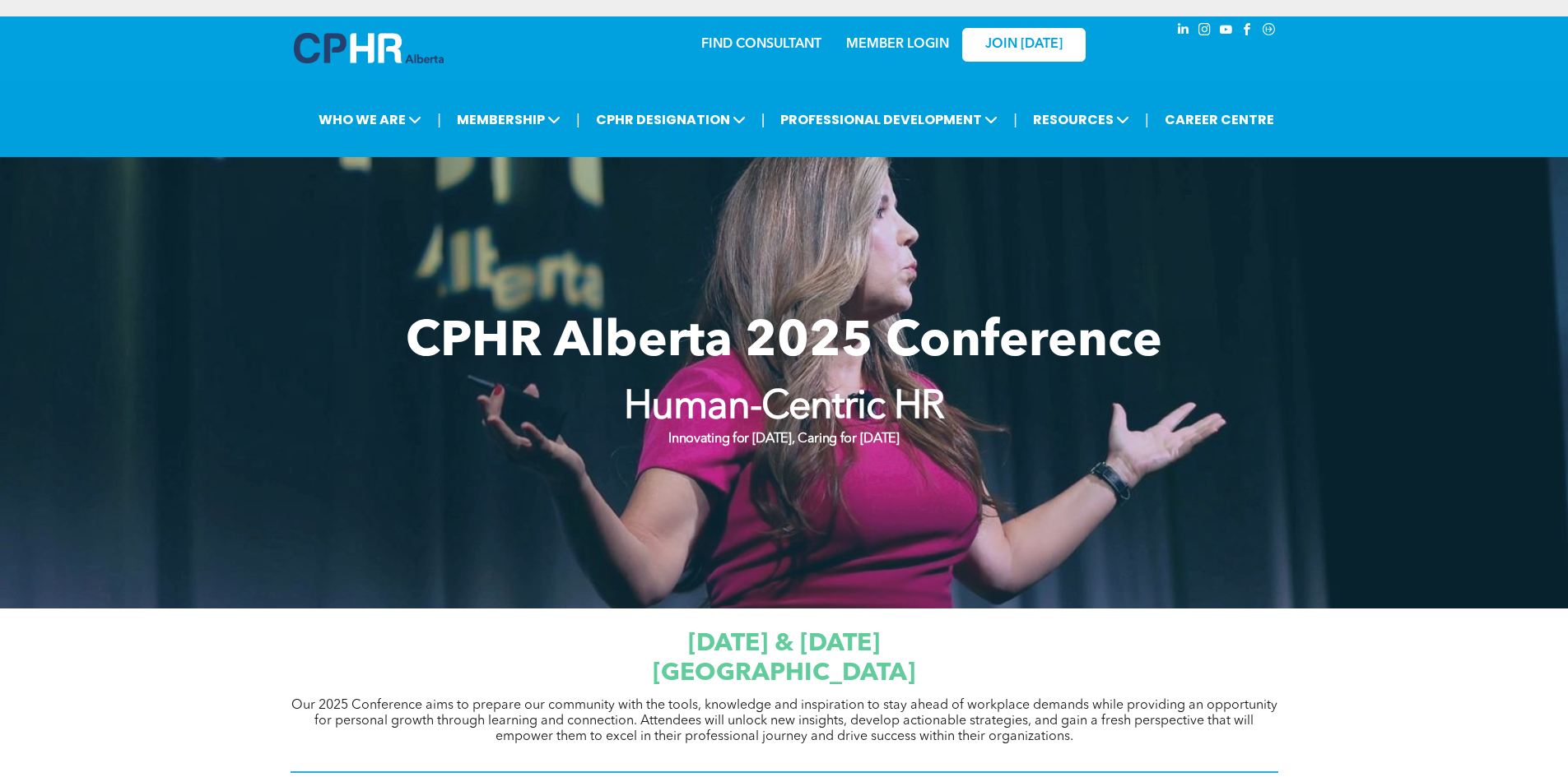
click at [728, 357] on span "CPHR Alberta 2025 Conference" at bounding box center [784, 343] width 756 height 50
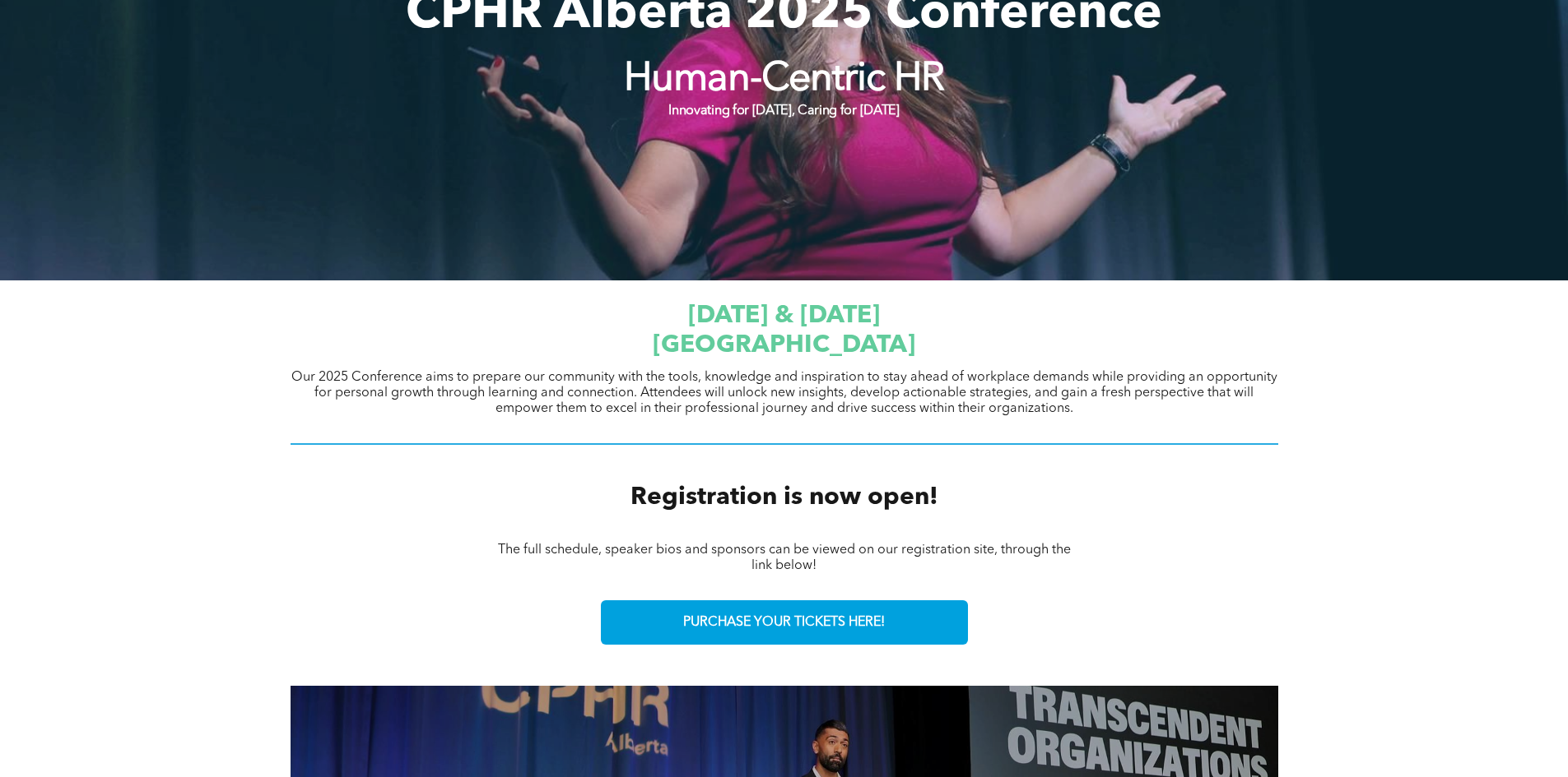
scroll to position [329, 0]
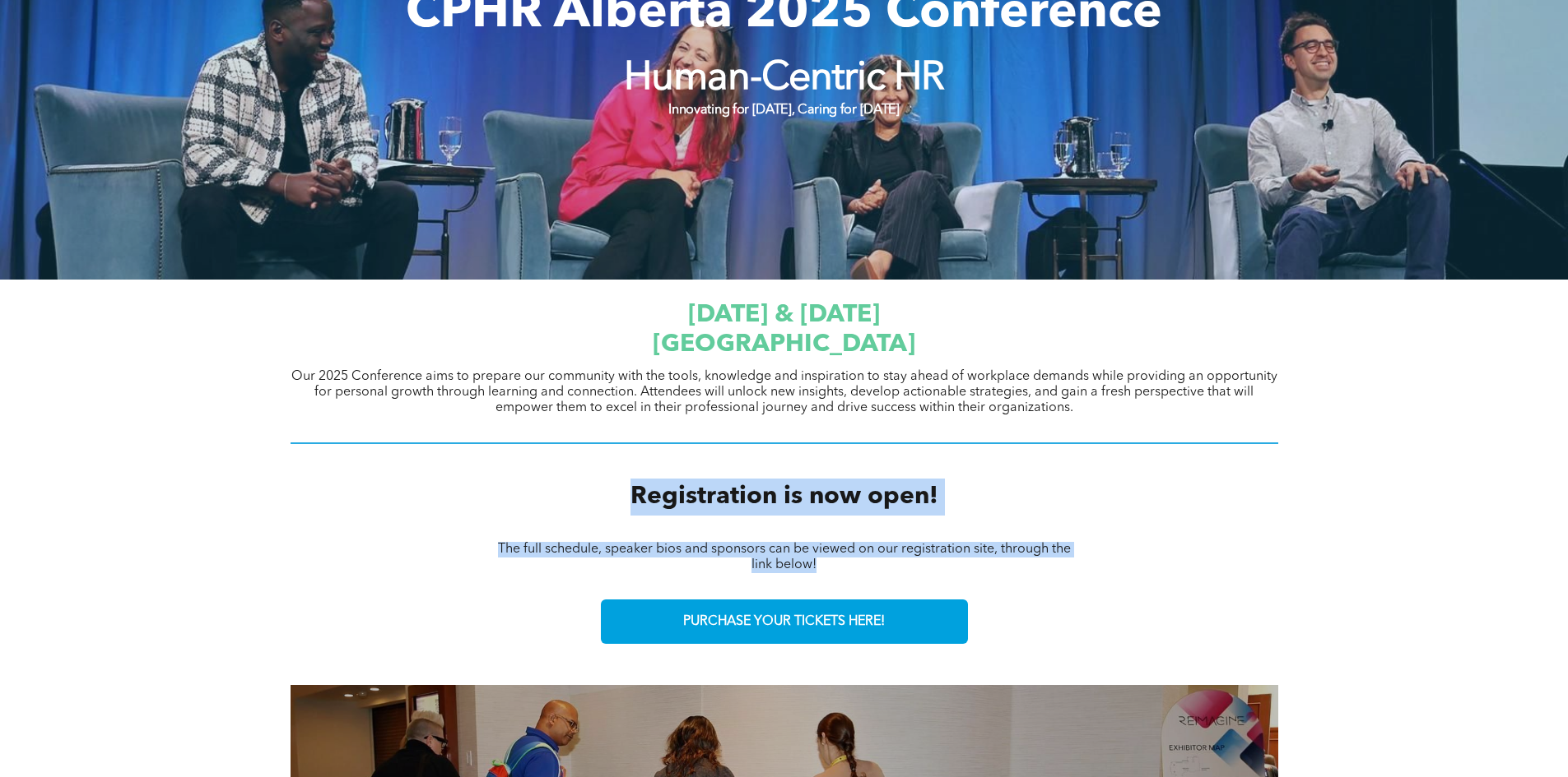
drag, startPoint x: 552, startPoint y: 487, endPoint x: 1113, endPoint y: 568, distance: 566.8
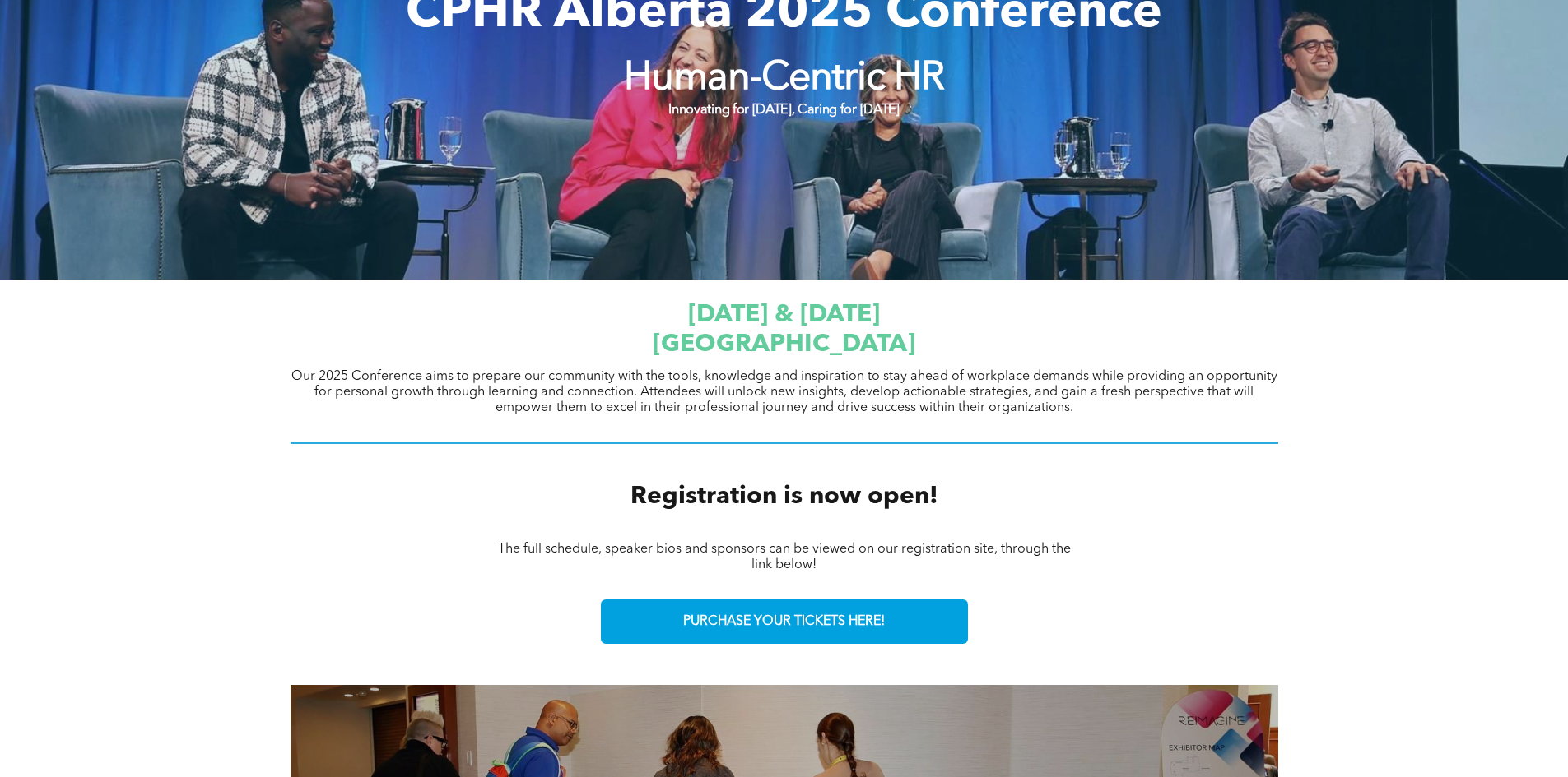
click at [1171, 409] on p "Our 2025 Conference aims to prepare our community with the tools, knowledge and…" at bounding box center [784, 393] width 988 height 47
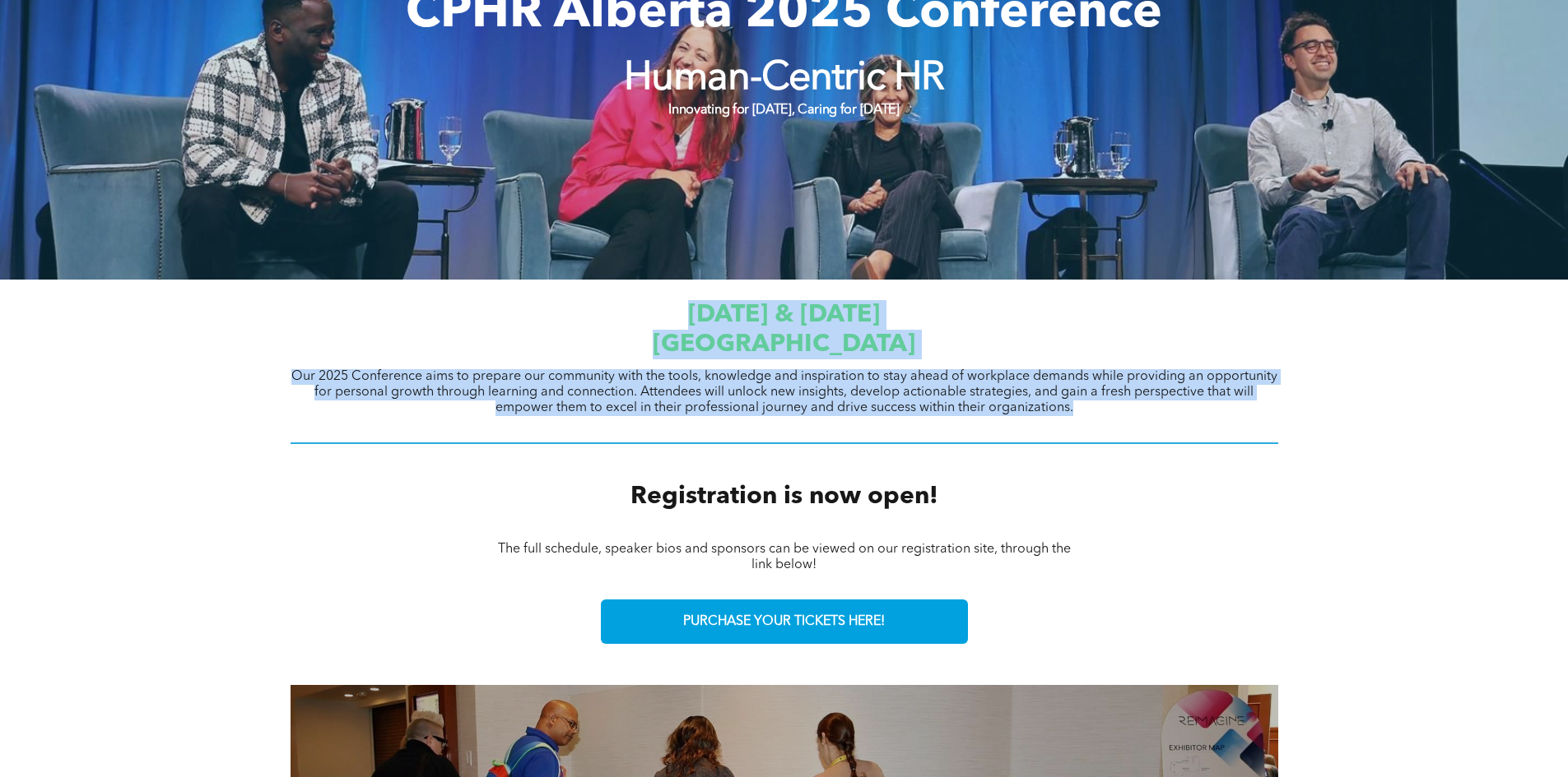
drag, startPoint x: 1171, startPoint y: 409, endPoint x: 429, endPoint y: 302, distance: 749.7
click at [429, 302] on div "[DATE] & [DATE] [GEOGRAPHIC_DATA] Our 2025 Conference aims to prepare our commu…" at bounding box center [784, 373] width 988 height 162
click at [429, 302] on h1 "[DATE] & [DATE]" at bounding box center [784, 315] width 988 height 29
drag, startPoint x: 429, startPoint y: 302, endPoint x: 1113, endPoint y: 428, distance: 695.5
click at [1113, 428] on div "[DATE] & [DATE] [GEOGRAPHIC_DATA] Our 2025 Conference aims to prepare our commu…" at bounding box center [784, 373] width 988 height 162
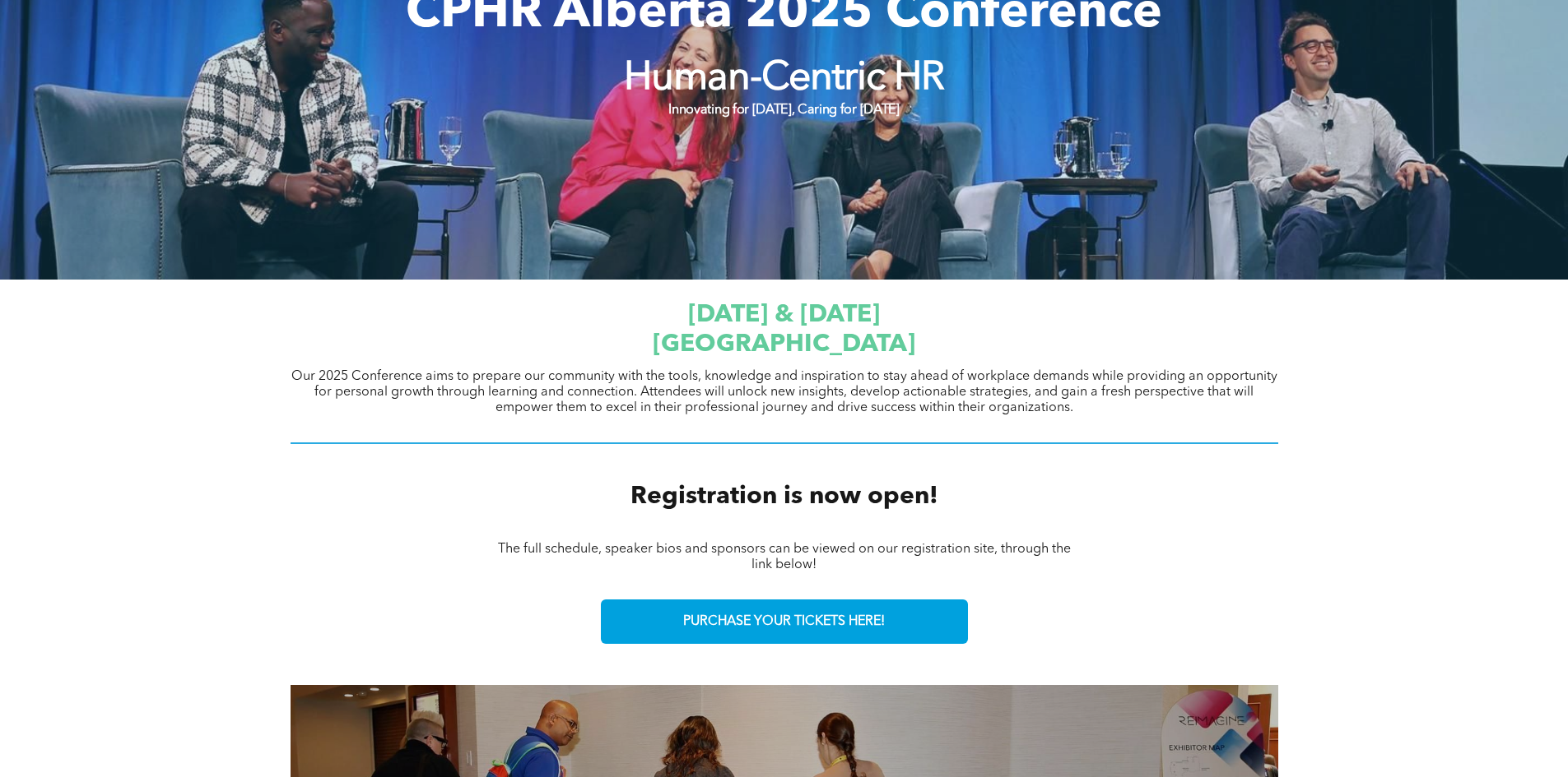
click at [1113, 428] on div "[DATE] & [DATE] [GEOGRAPHIC_DATA] Our 2025 Conference aims to prepare our commu…" at bounding box center [784, 373] width 988 height 162
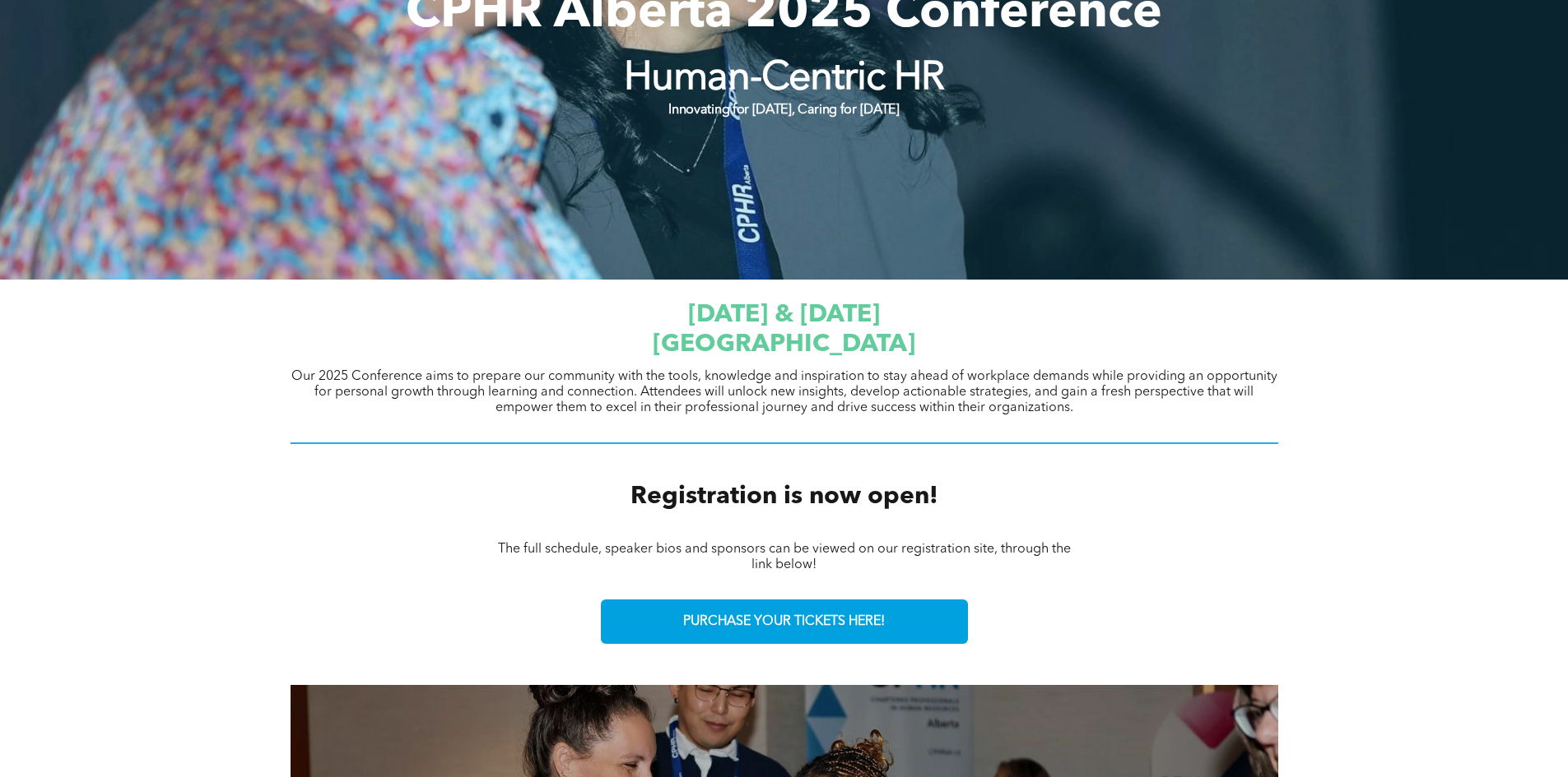
drag, startPoint x: 599, startPoint y: 318, endPoint x: 995, endPoint y: 327, distance: 396.1
click at [995, 327] on h1 "[DATE] & [DATE]" at bounding box center [784, 315] width 988 height 29
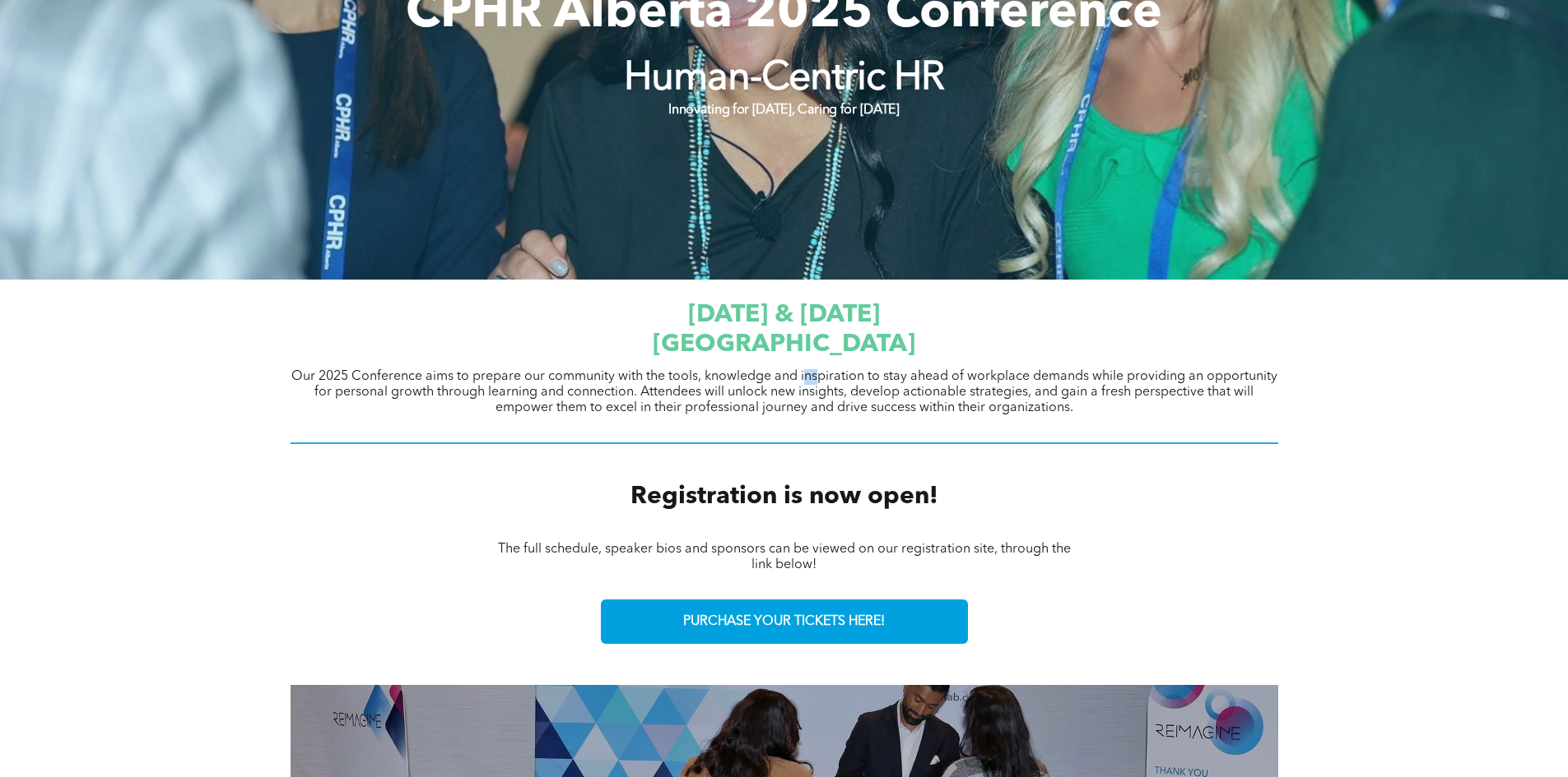
drag, startPoint x: 818, startPoint y: 373, endPoint x: 695, endPoint y: 316, distance: 135.6
click at [800, 373] on span "Our 2025 Conference aims to prepare our community with the tools, knowledge and…" at bounding box center [784, 392] width 986 height 45
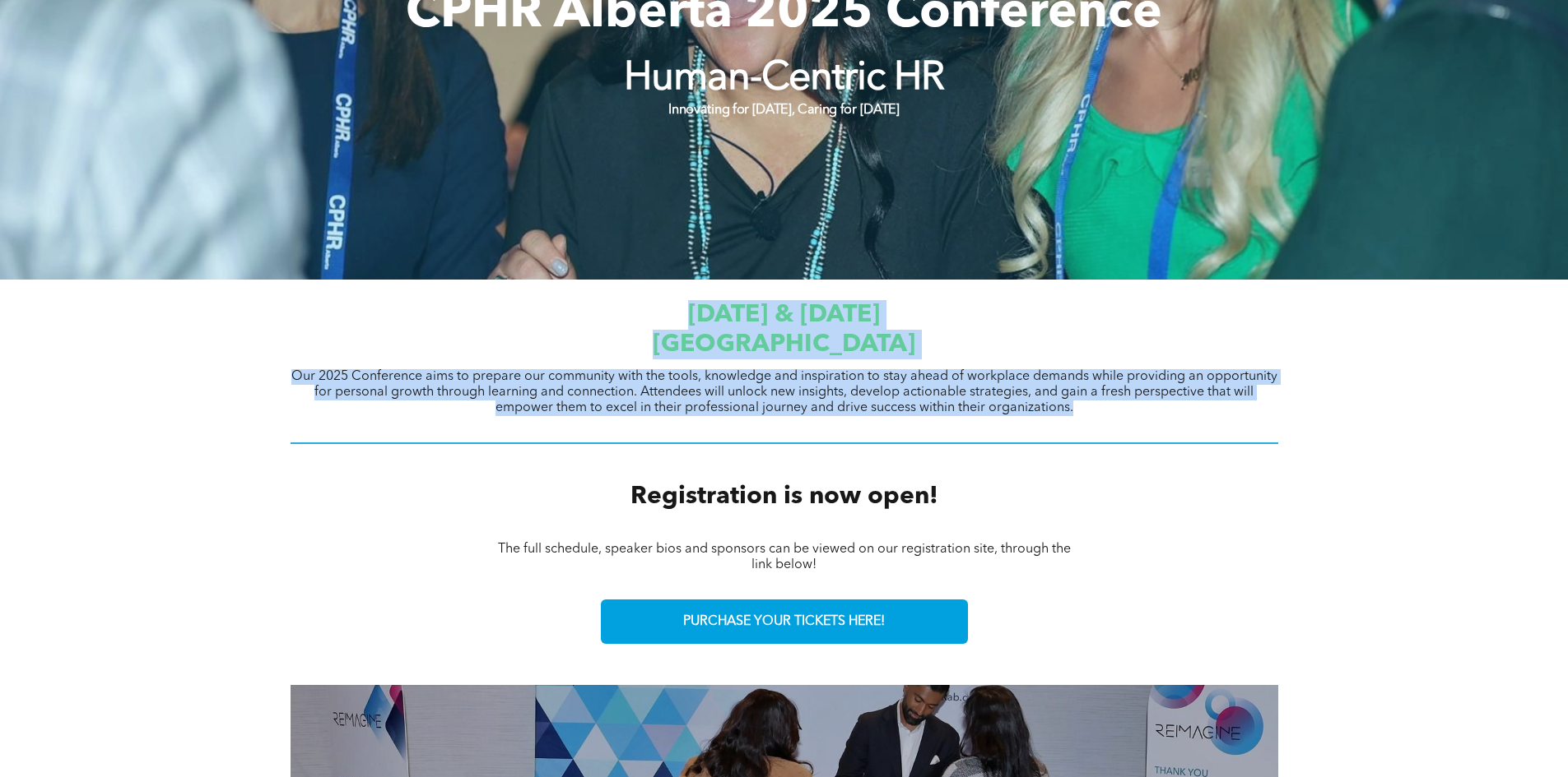
drag, startPoint x: 553, startPoint y: 320, endPoint x: 1014, endPoint y: 428, distance: 473.5
click at [1014, 428] on div "[DATE] & [DATE] [GEOGRAPHIC_DATA] Our 2025 Conference aims to prepare our commu…" at bounding box center [784, 373] width 988 height 162
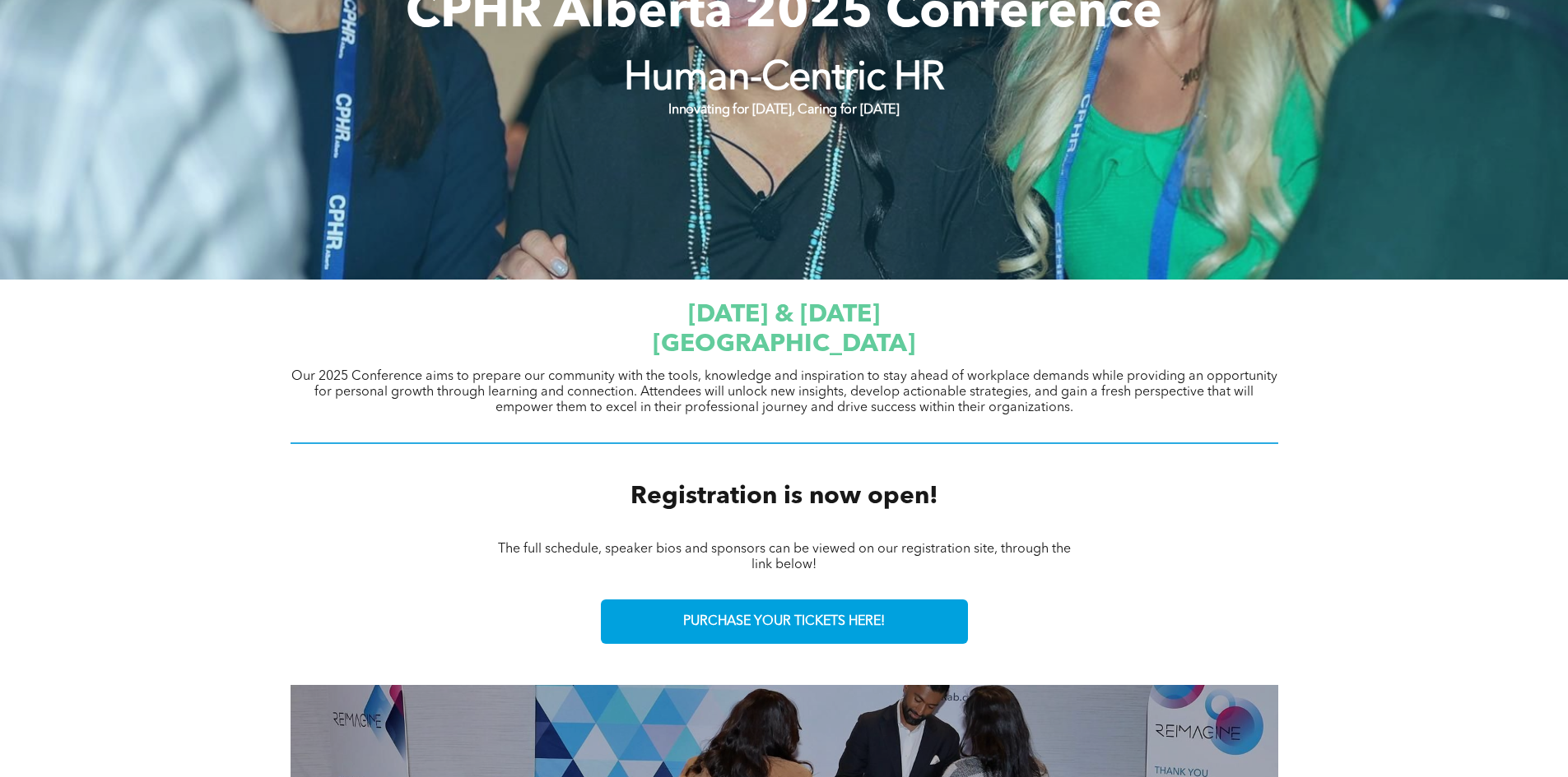
click at [1014, 428] on div "[DATE] & [DATE] [GEOGRAPHIC_DATA] Our 2025 Conference aims to prepare our commu…" at bounding box center [784, 373] width 988 height 162
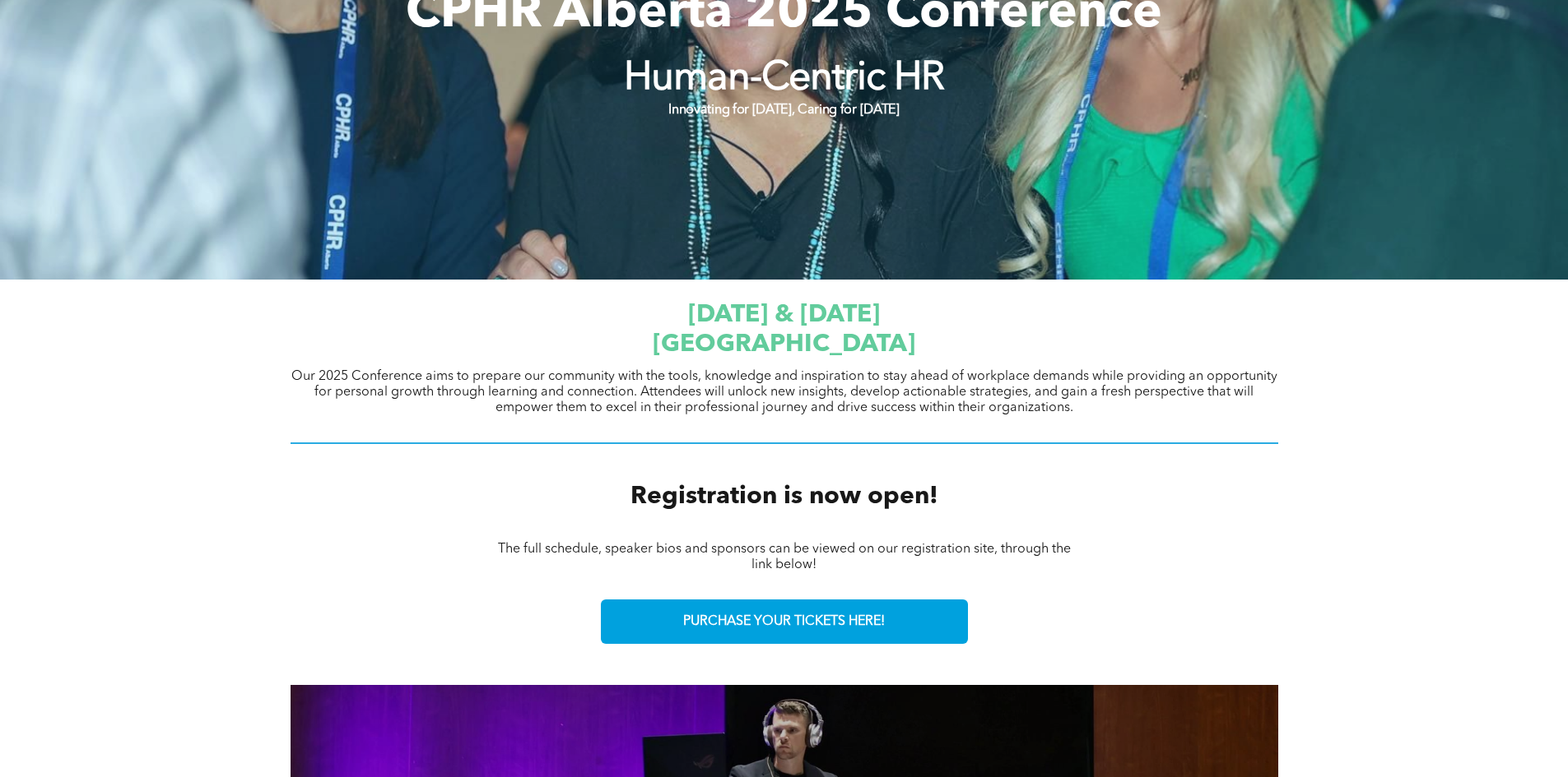
drag, startPoint x: 1169, startPoint y: 402, endPoint x: 465, endPoint y: 332, distance: 707.5
click at [465, 332] on div "[DATE] & [DATE] [GEOGRAPHIC_DATA] Our 2025 Conference aims to prepare our commu…" at bounding box center [784, 373] width 988 height 162
click at [465, 332] on h1 "[GEOGRAPHIC_DATA]" at bounding box center [784, 344] width 988 height 29
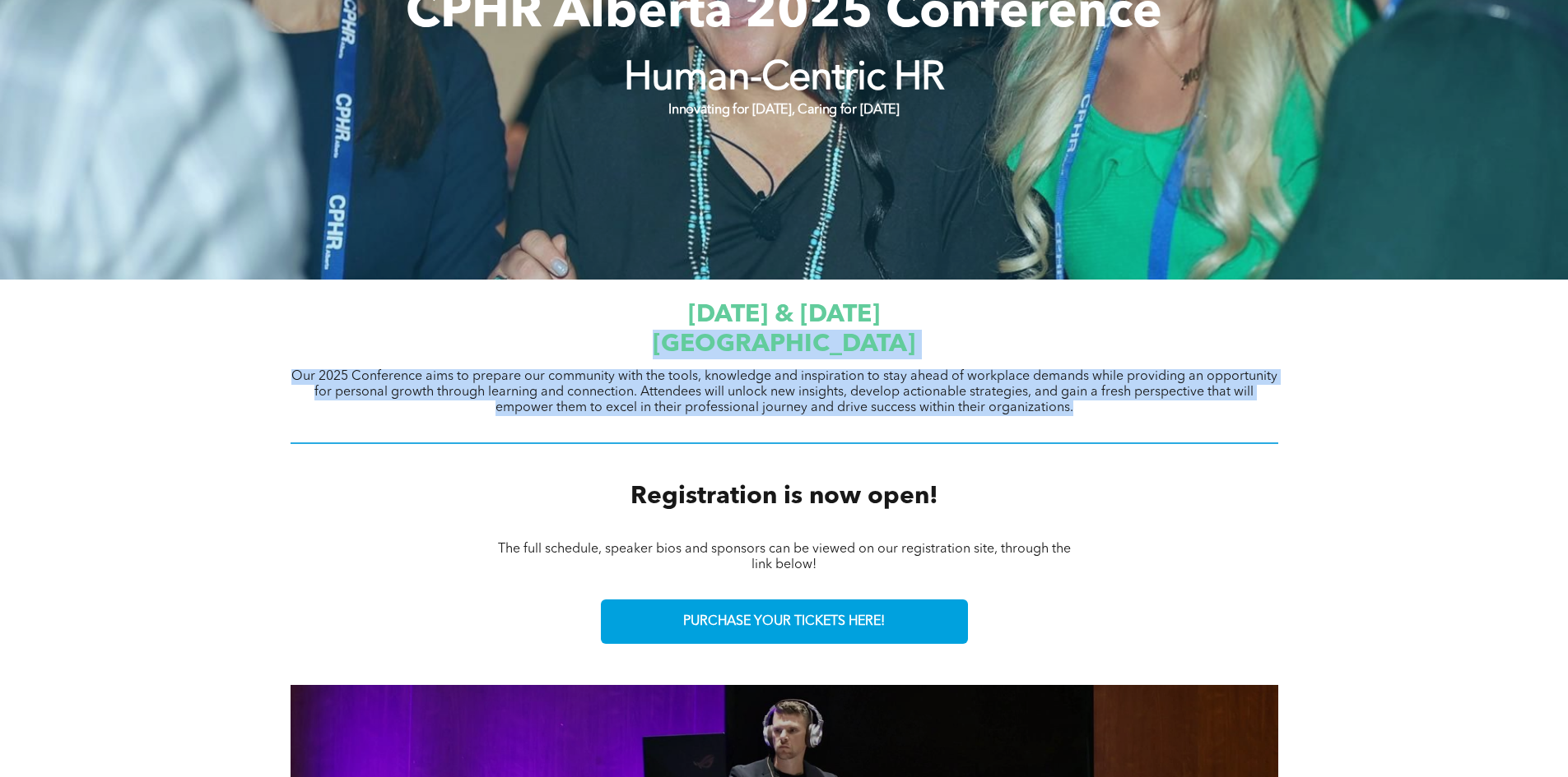
drag, startPoint x: 422, startPoint y: 341, endPoint x: 524, endPoint y: 493, distance: 183.1
click at [349, 449] on div at bounding box center [784, 444] width 988 height 19
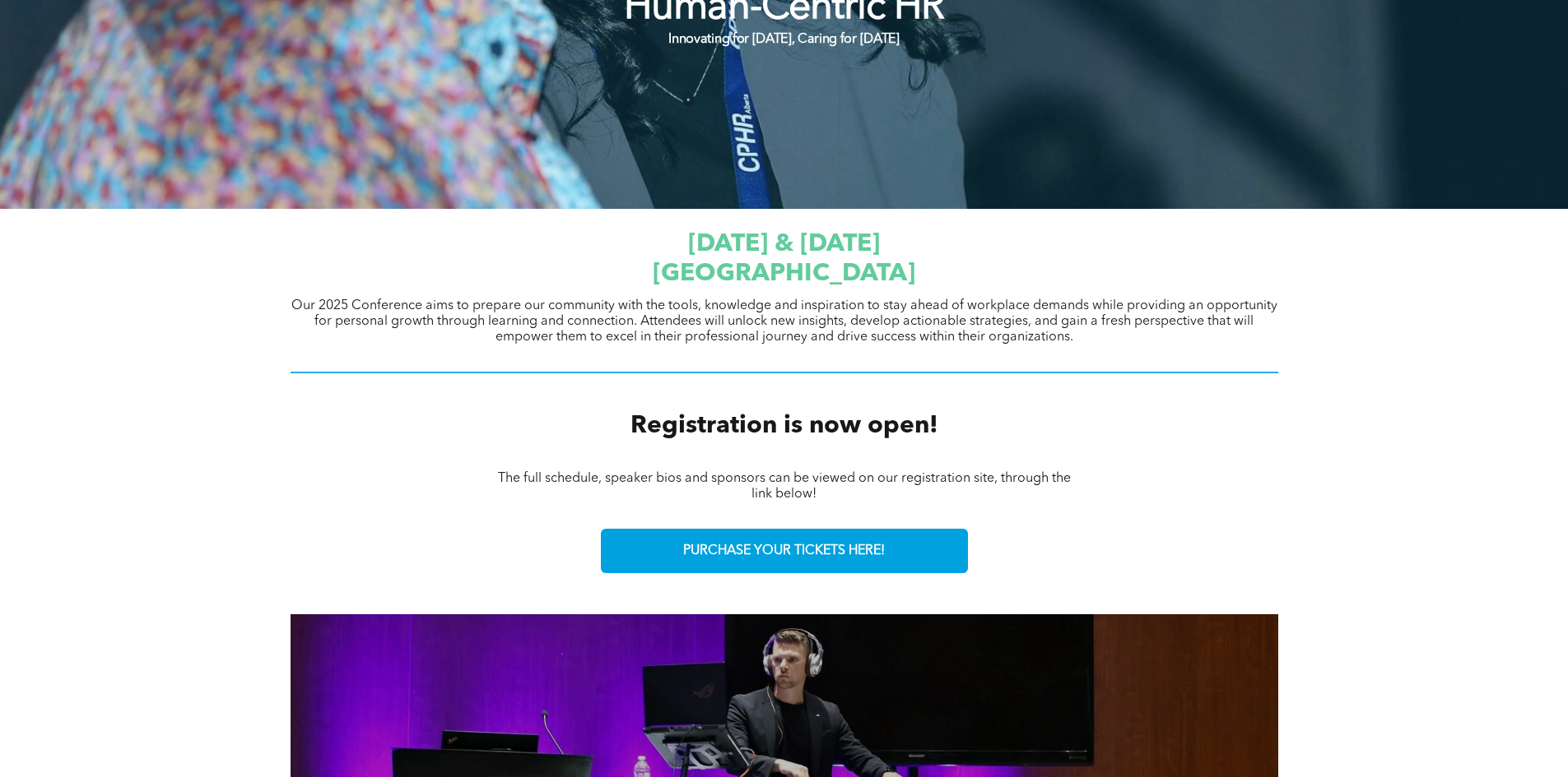
drag, startPoint x: 163, startPoint y: 470, endPoint x: 143, endPoint y: 295, distance: 176.1
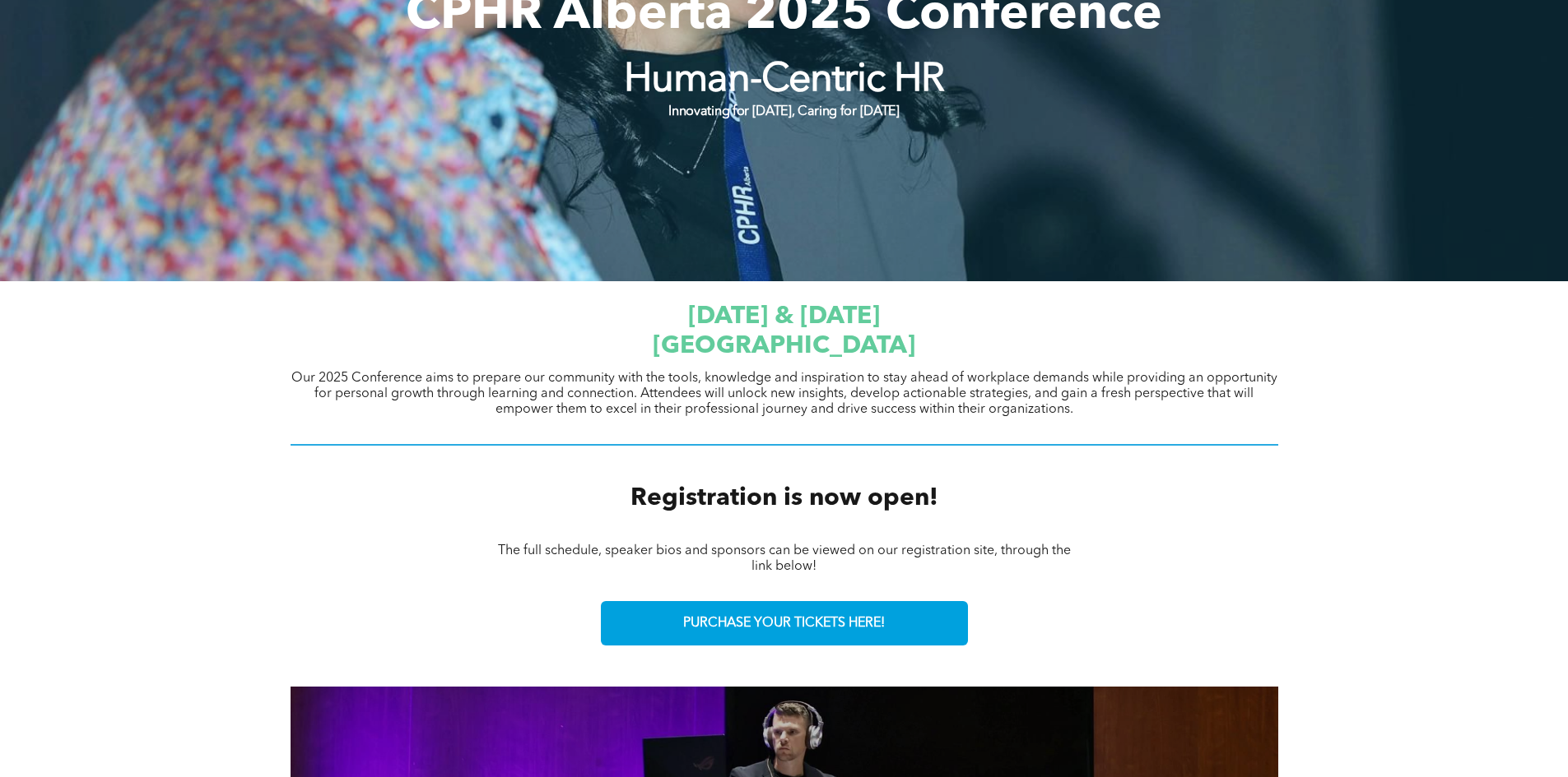
scroll to position [574, 0]
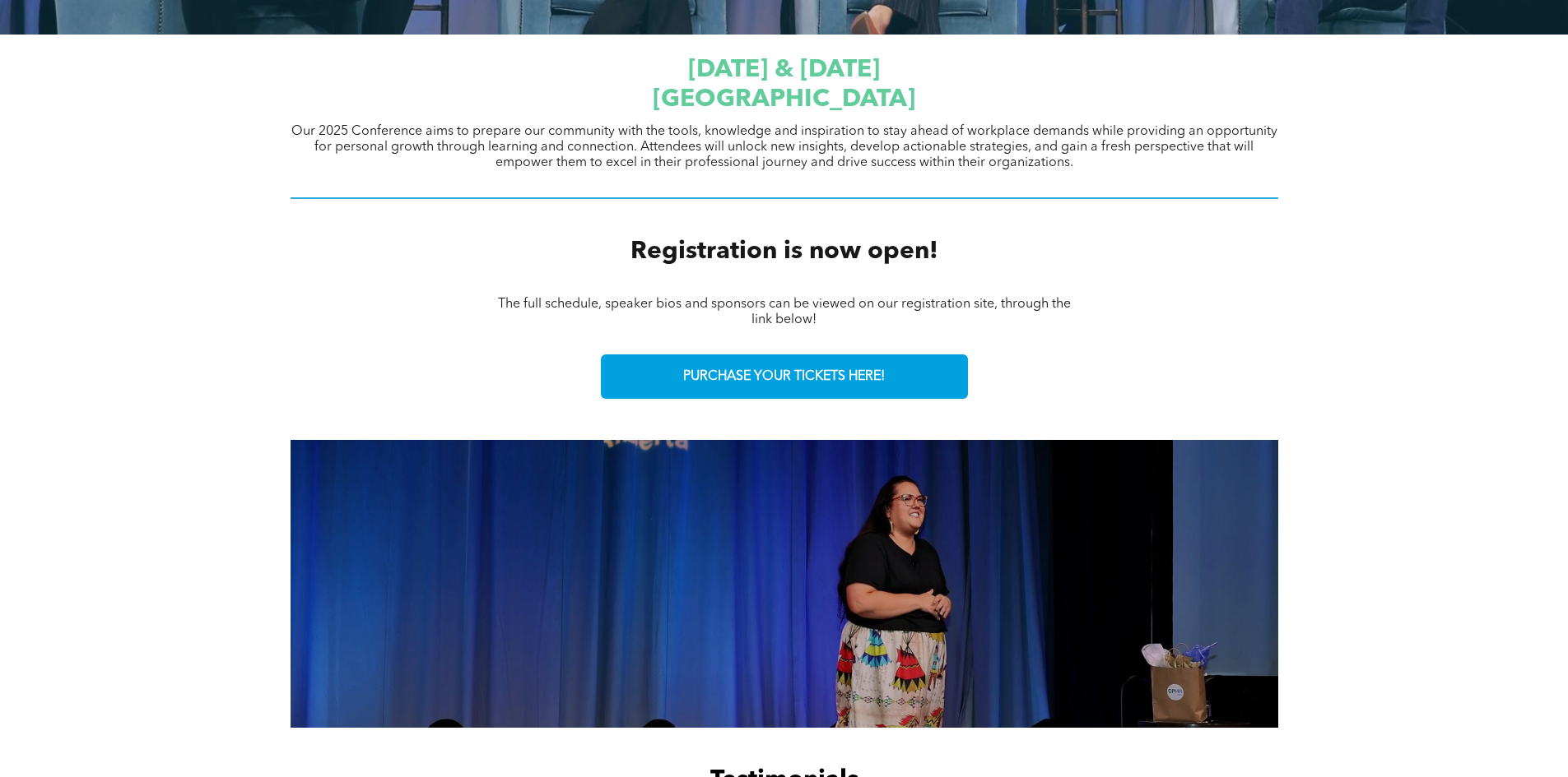
drag, startPoint x: 552, startPoint y: 253, endPoint x: 536, endPoint y: 293, distance: 43.1
click at [552, 253] on div "Registration is now open!" at bounding box center [784, 253] width 988 height 37
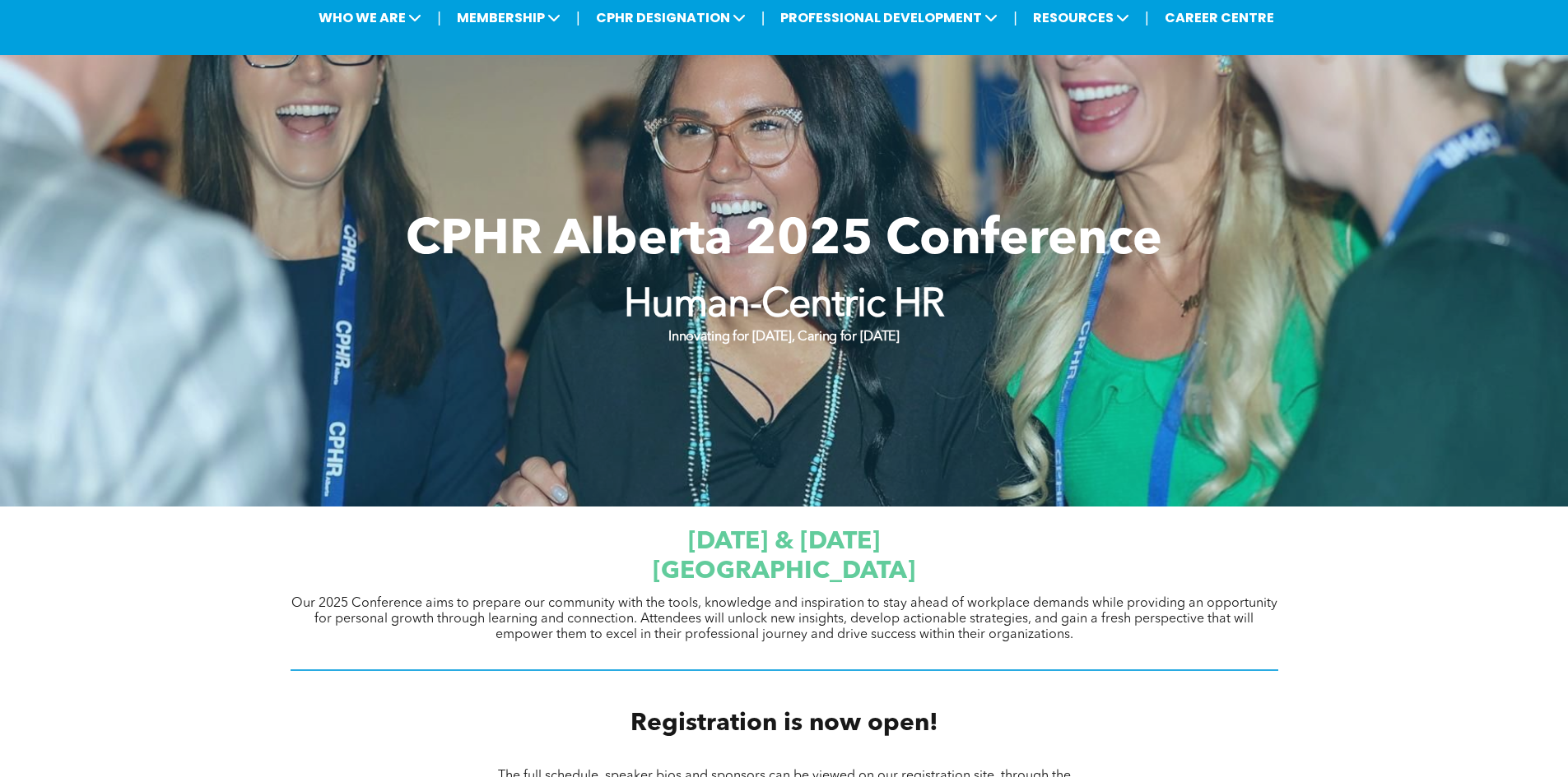
scroll to position [0, 0]
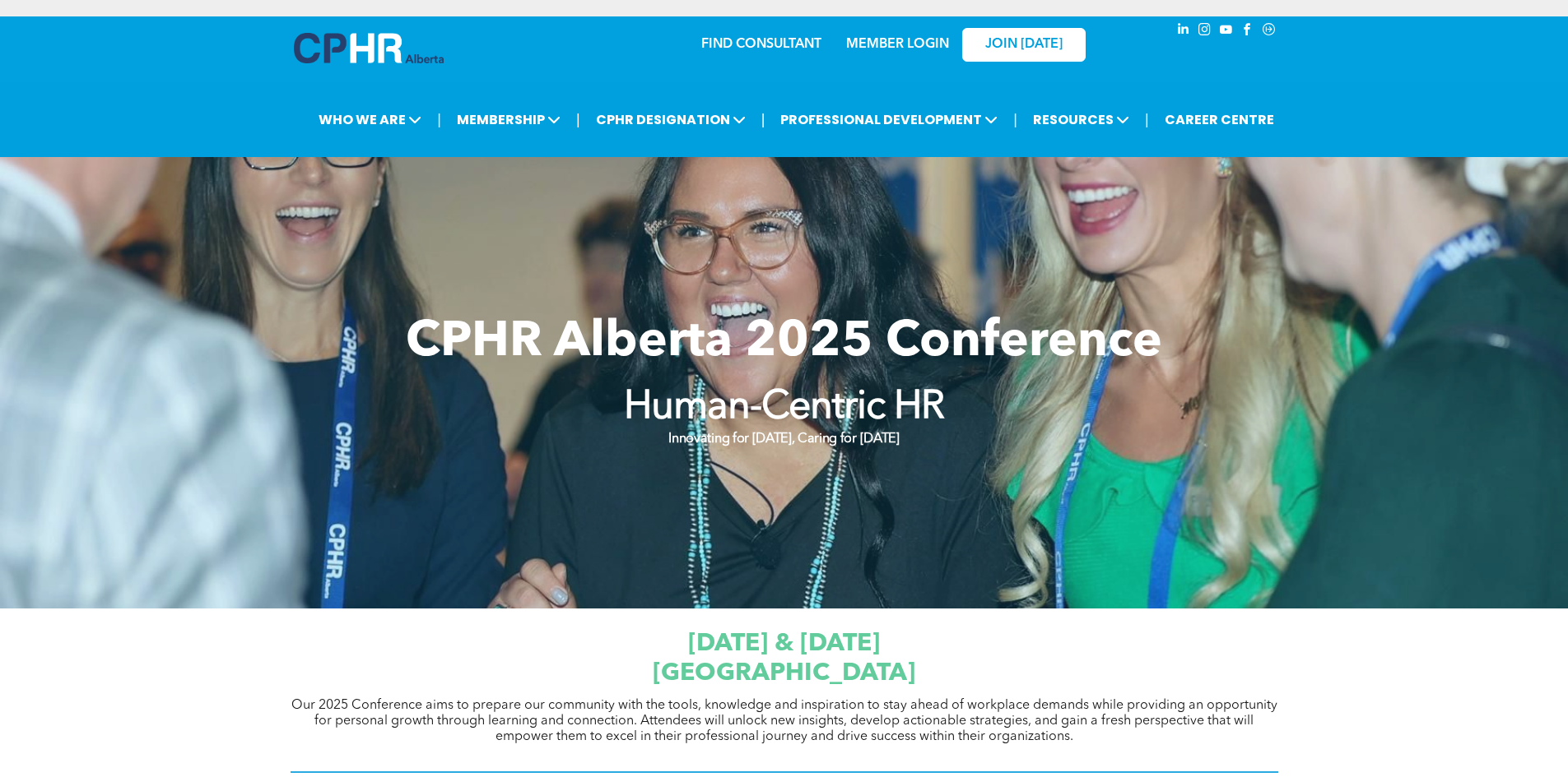
drag, startPoint x: 227, startPoint y: 536, endPoint x: 218, endPoint y: 291, distance: 245.2
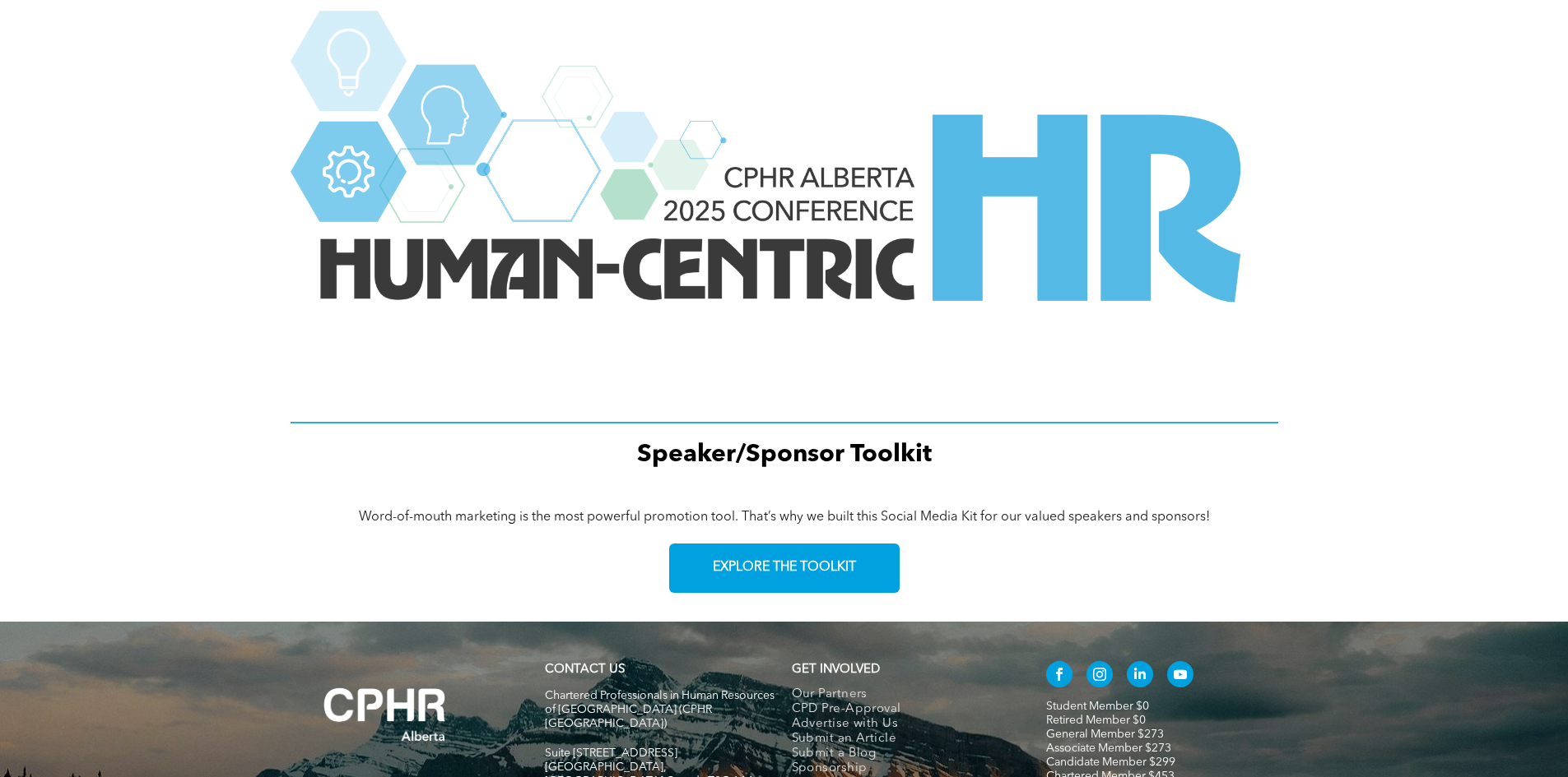
scroll to position [2252, 0]
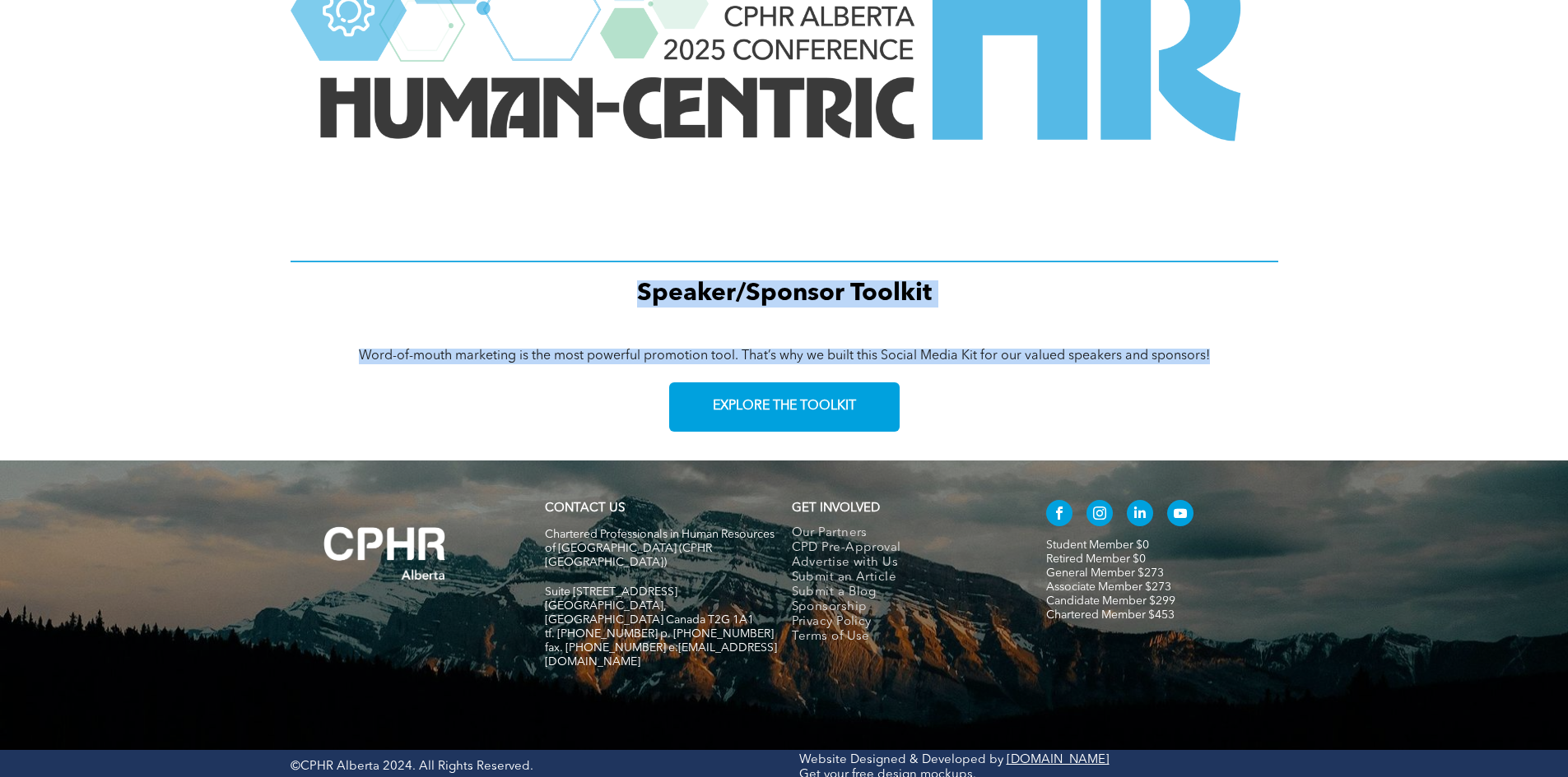
drag, startPoint x: 903, startPoint y: 319, endPoint x: 1224, endPoint y: 357, distance: 323.2
click at [1225, 357] on p "Word-of-mouth marketing is the most powerful promotion tool. That’s why we buil…" at bounding box center [784, 356] width 988 height 16
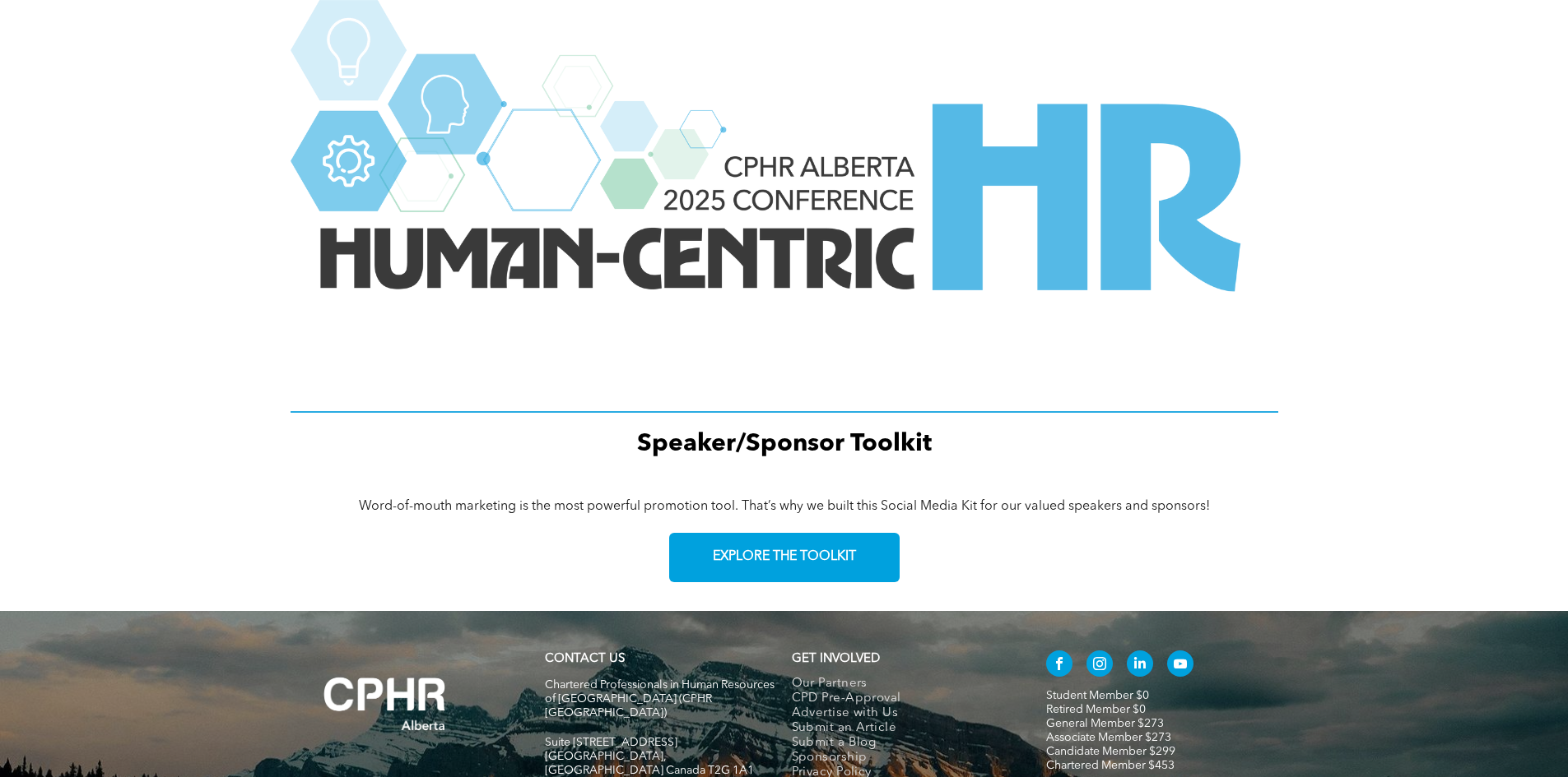
drag, startPoint x: 1344, startPoint y: 683, endPoint x: 1365, endPoint y: 618, distance: 68.3
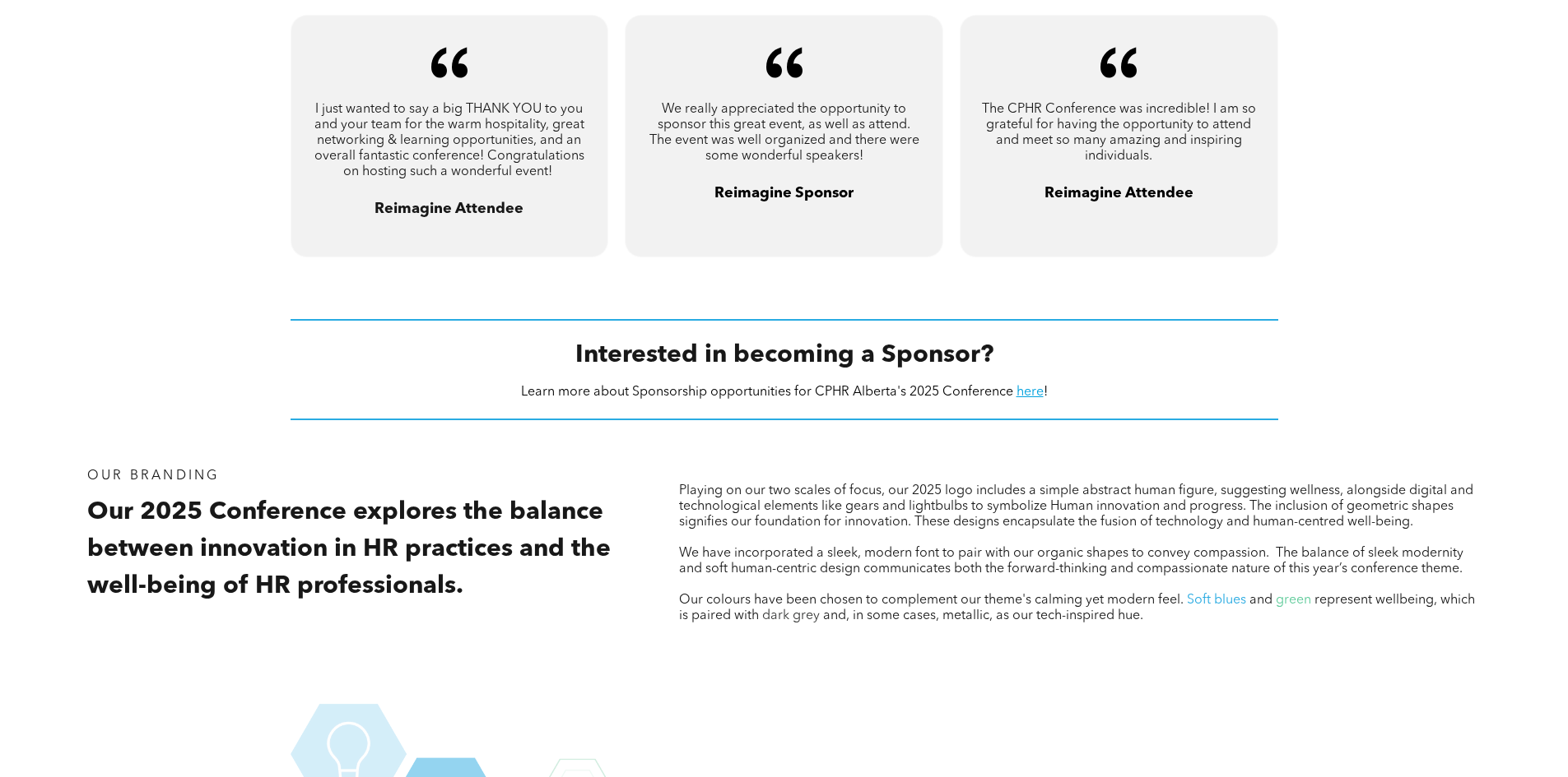
drag, startPoint x: 1357, startPoint y: 633, endPoint x: 1323, endPoint y: 538, distance: 100.9
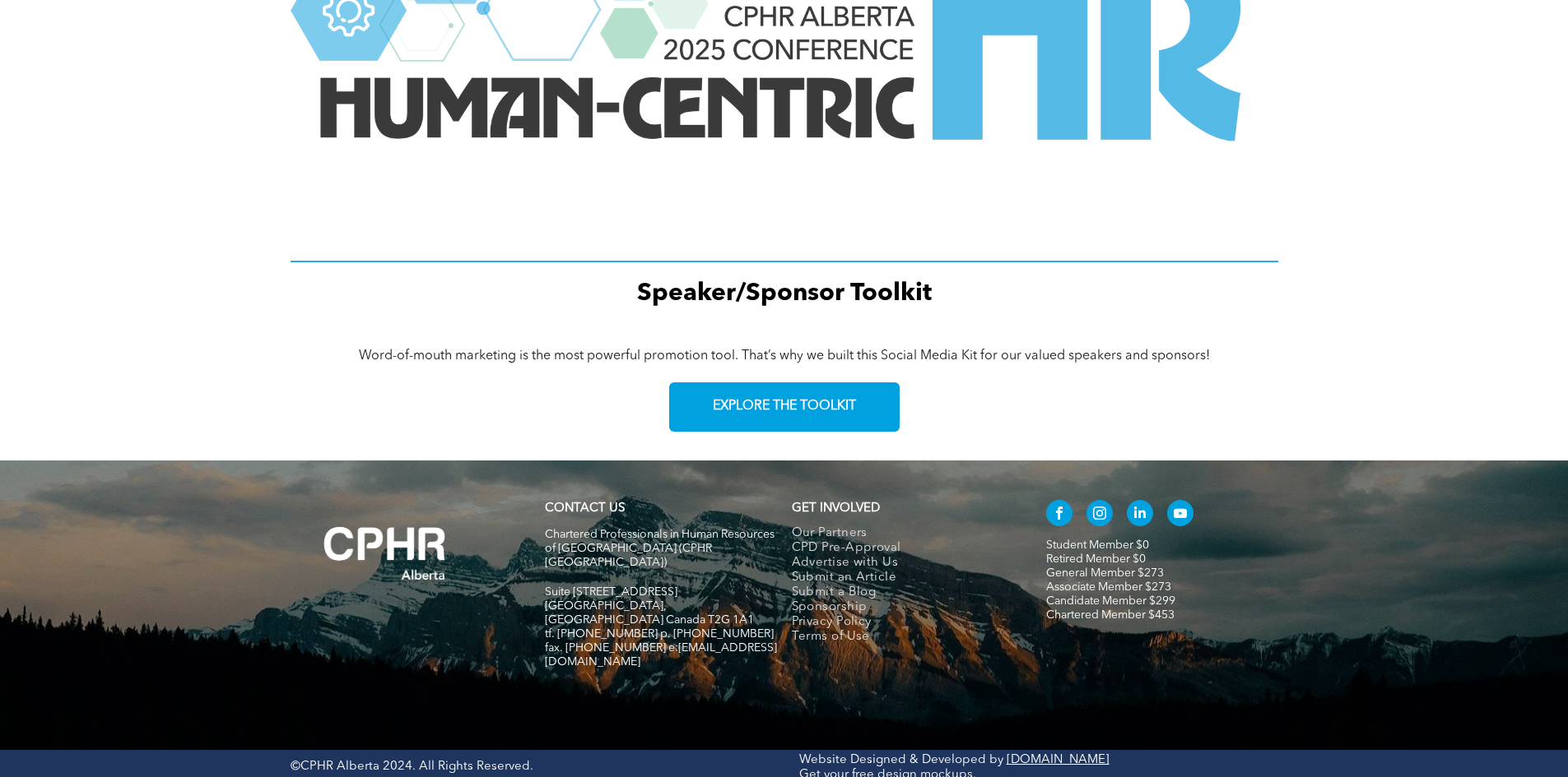
drag, startPoint x: 220, startPoint y: 162, endPoint x: 243, endPoint y: 391, distance: 230.2
click at [744, 407] on span "EXPLORE THE TOOLKIT" at bounding box center [784, 407] width 143 height 16
